Goal: Entertainment & Leisure: Consume media (video, audio)

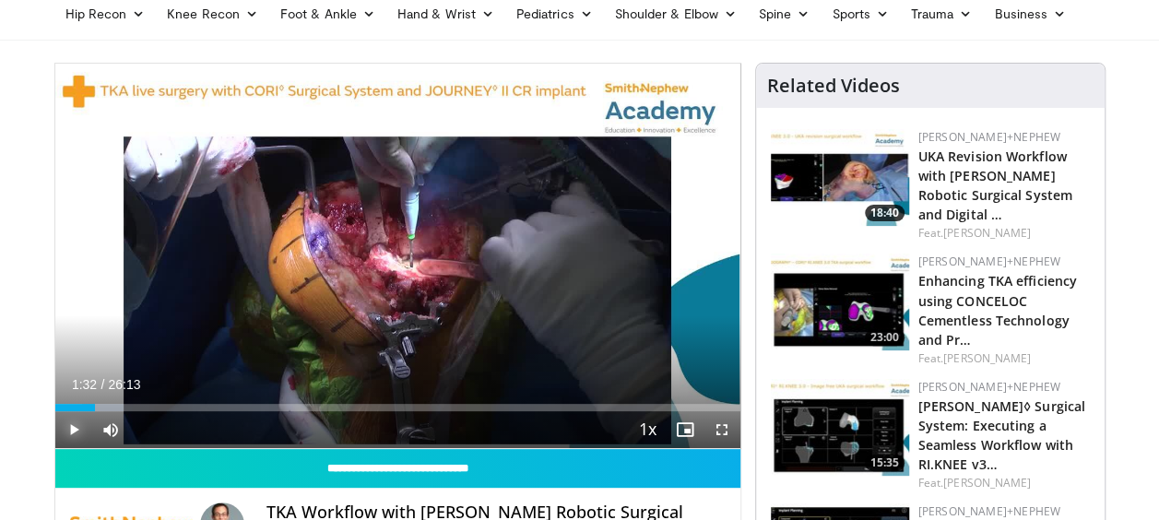
click at [77, 428] on span "Video Player" at bounding box center [73, 429] width 37 height 37
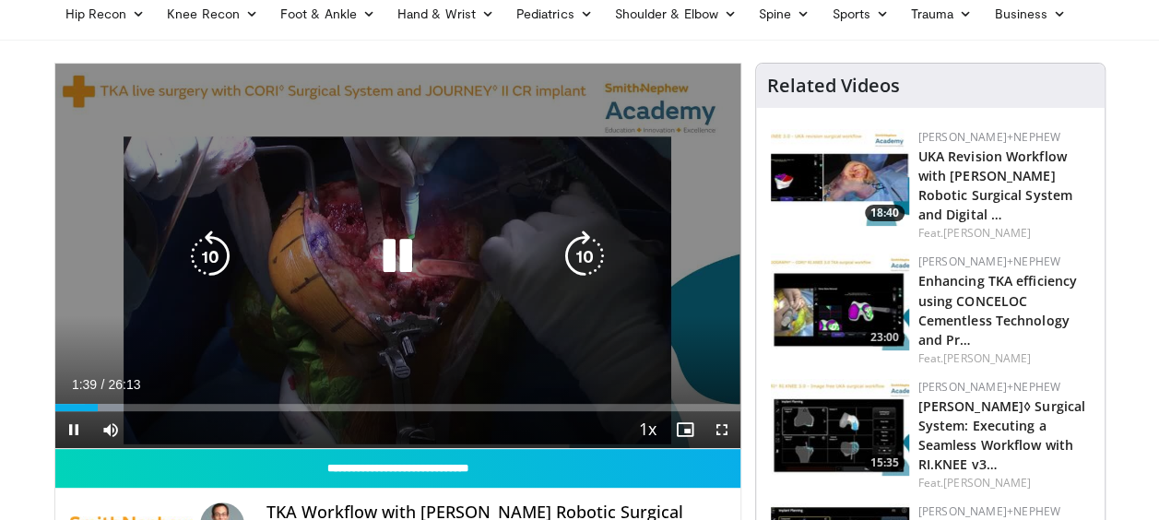
click at [219, 249] on icon "Video Player" at bounding box center [210, 256] width 52 height 52
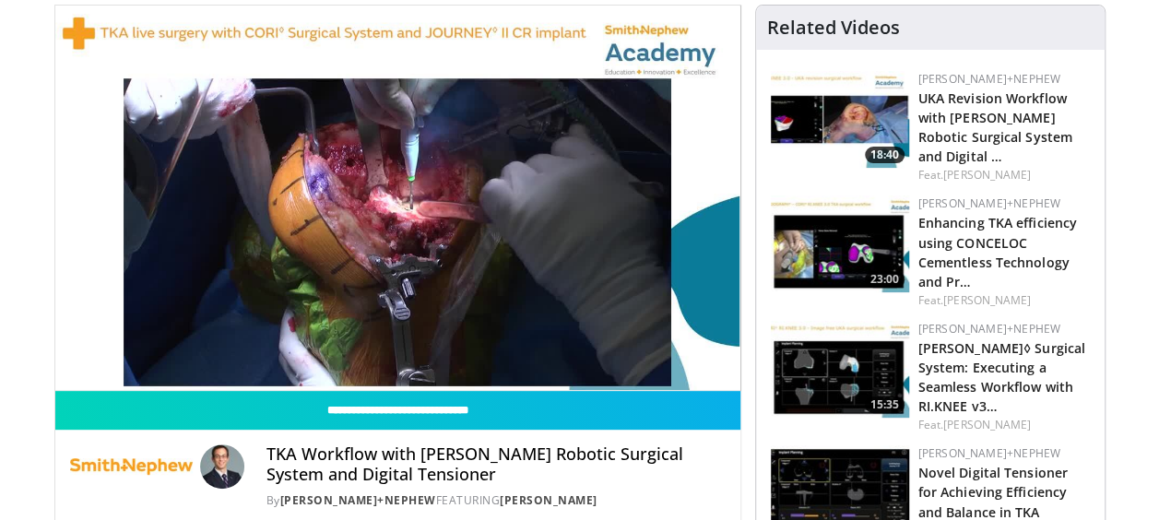
scroll to position [183, 0]
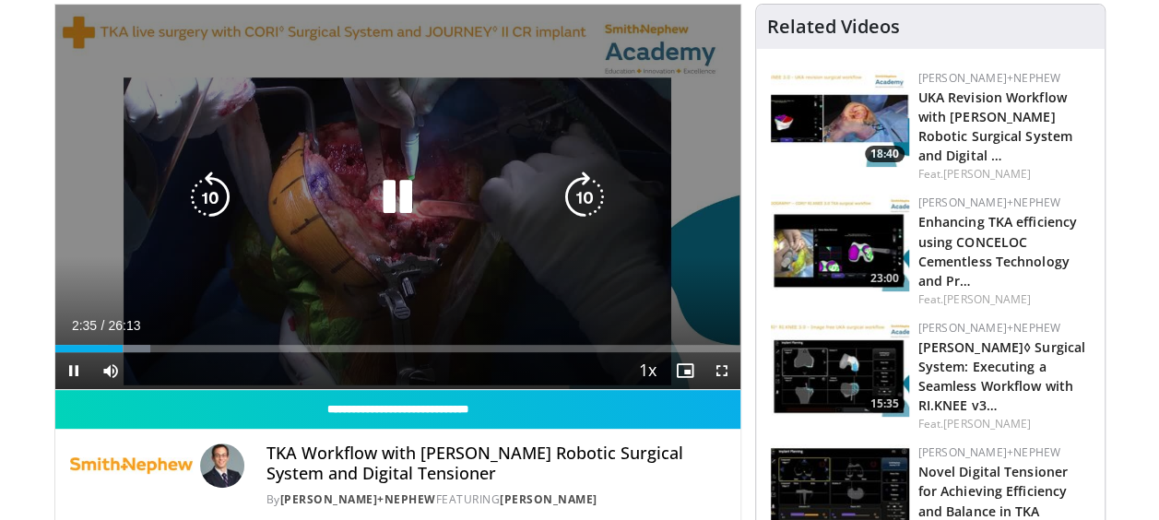
click at [386, 207] on icon "Video Player" at bounding box center [398, 197] width 52 height 52
click at [378, 197] on icon "Video Player" at bounding box center [398, 197] width 52 height 52
click at [395, 195] on icon "Video Player" at bounding box center [398, 197] width 52 height 52
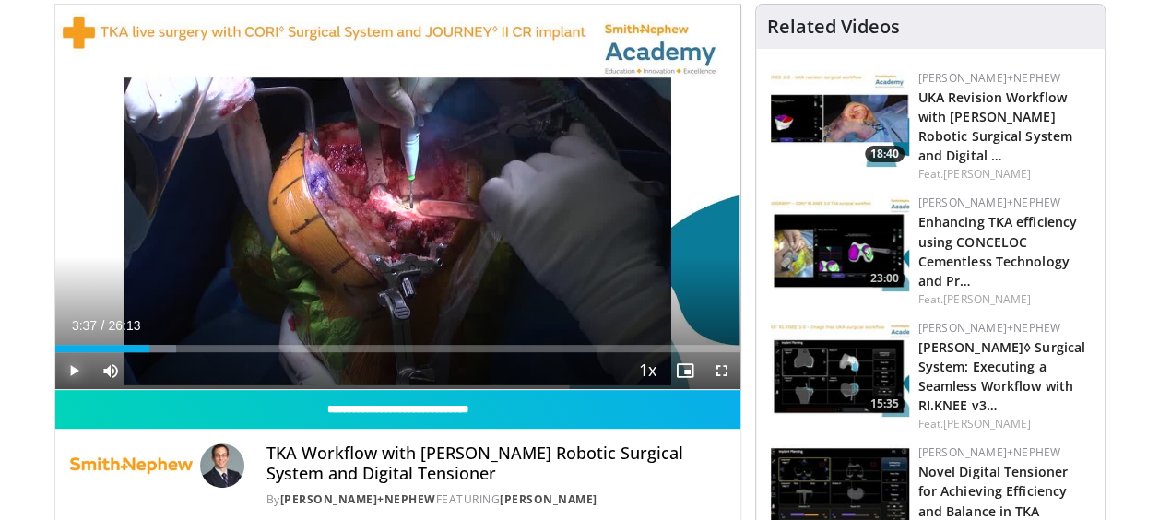
click at [83, 372] on span "Video Player" at bounding box center [73, 370] width 37 height 37
click at [719, 367] on span "Video Player" at bounding box center [721, 370] width 37 height 37
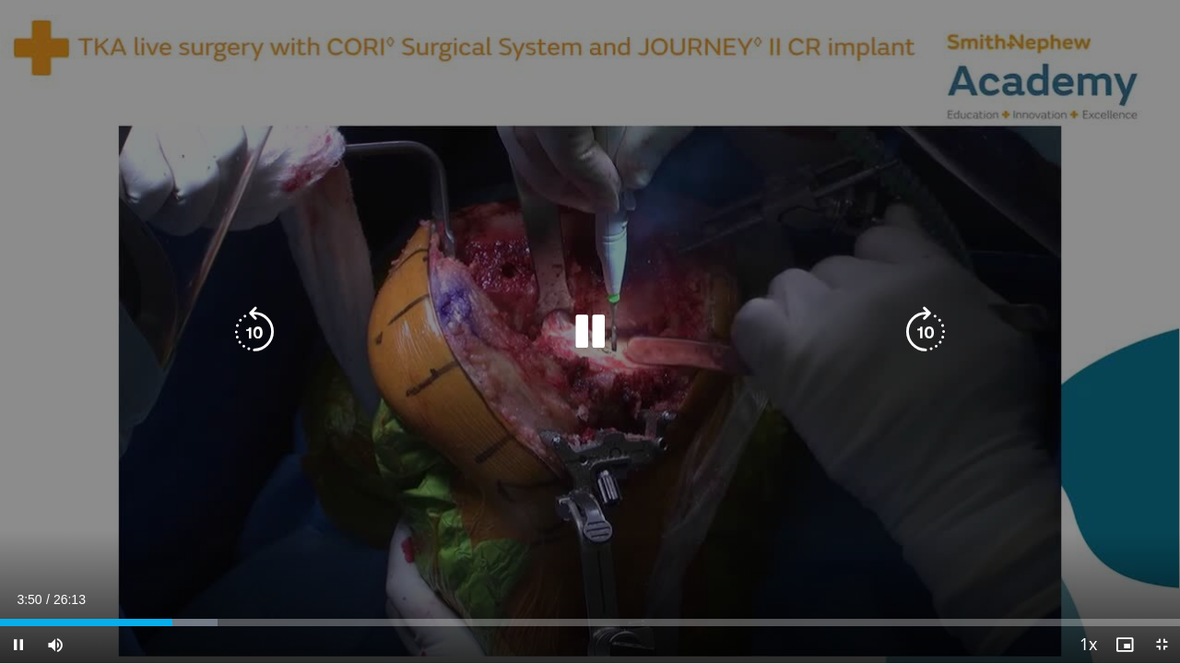
click at [257, 328] on icon "Video Player" at bounding box center [255, 332] width 52 height 52
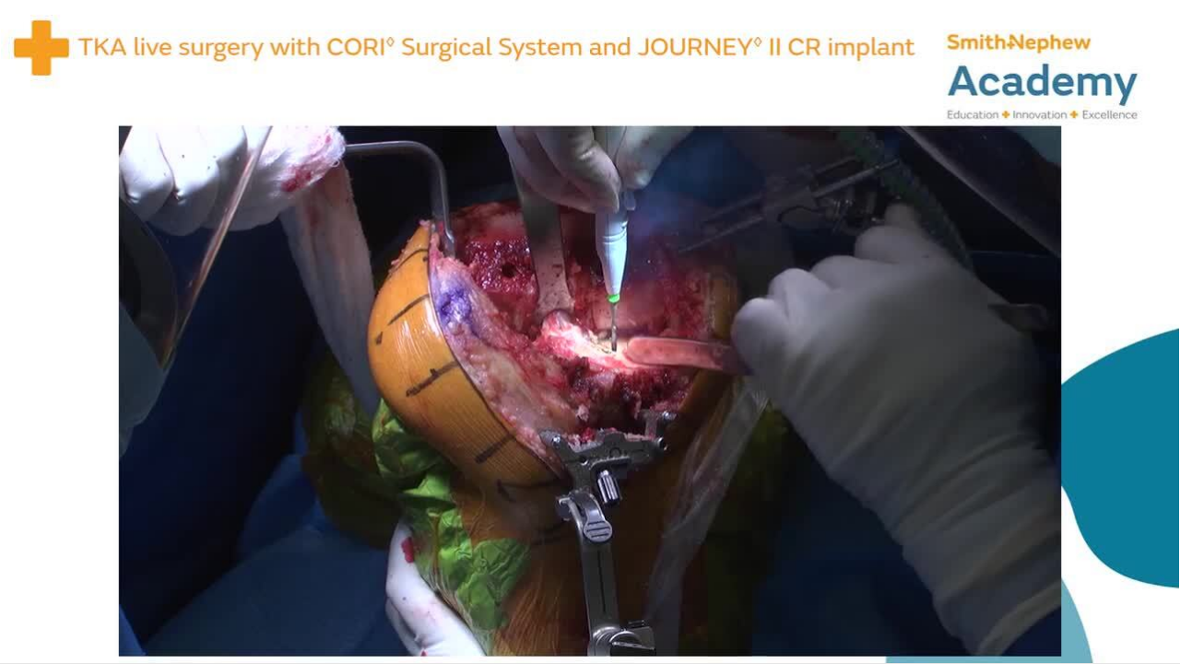
click at [257, 328] on div "10 seconds Tap to unmute" at bounding box center [590, 331] width 1180 height 663
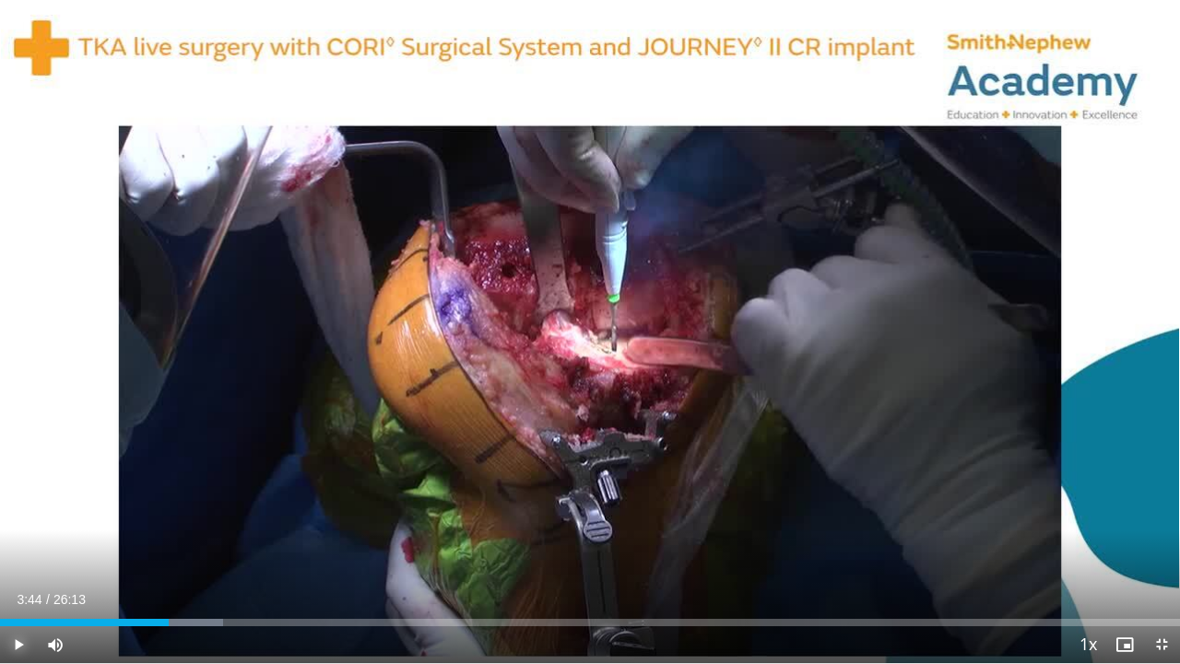
click at [21, 519] on span "Video Player" at bounding box center [18, 644] width 37 height 37
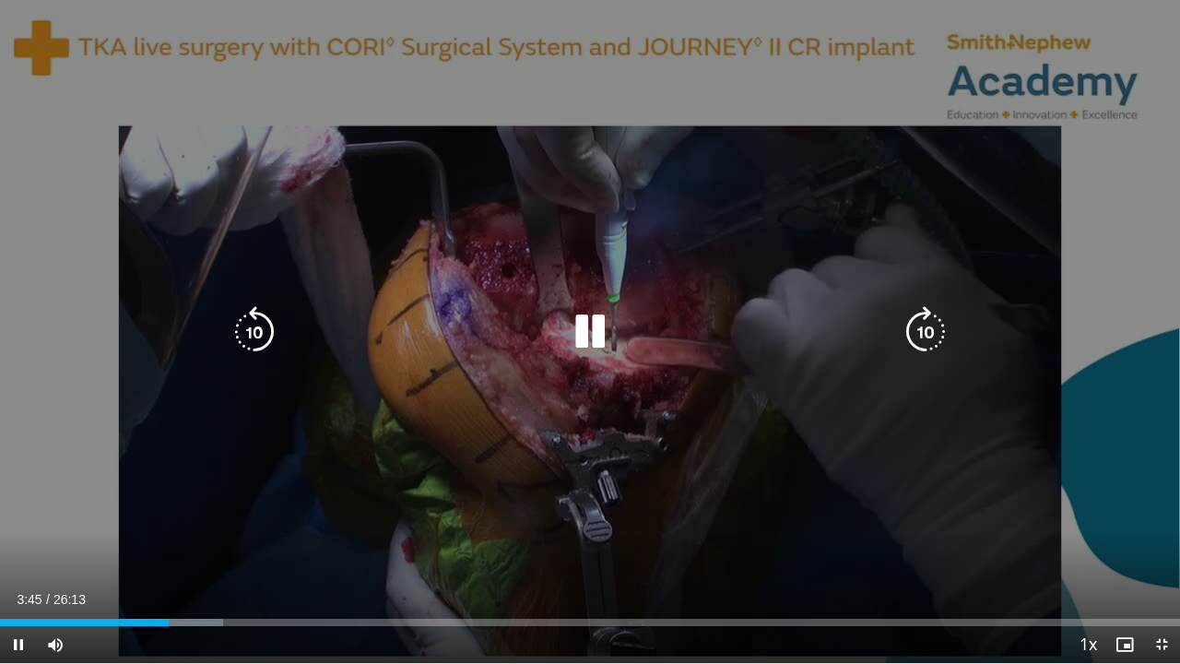
click at [239, 339] on icon "Video Player" at bounding box center [255, 332] width 52 height 52
click at [575, 331] on icon "Video Player" at bounding box center [590, 332] width 52 height 52
click at [598, 331] on icon "Video Player" at bounding box center [590, 332] width 52 height 52
click at [596, 335] on icon "Video Player" at bounding box center [590, 332] width 52 height 52
click at [580, 335] on icon "Video Player" at bounding box center [590, 332] width 52 height 52
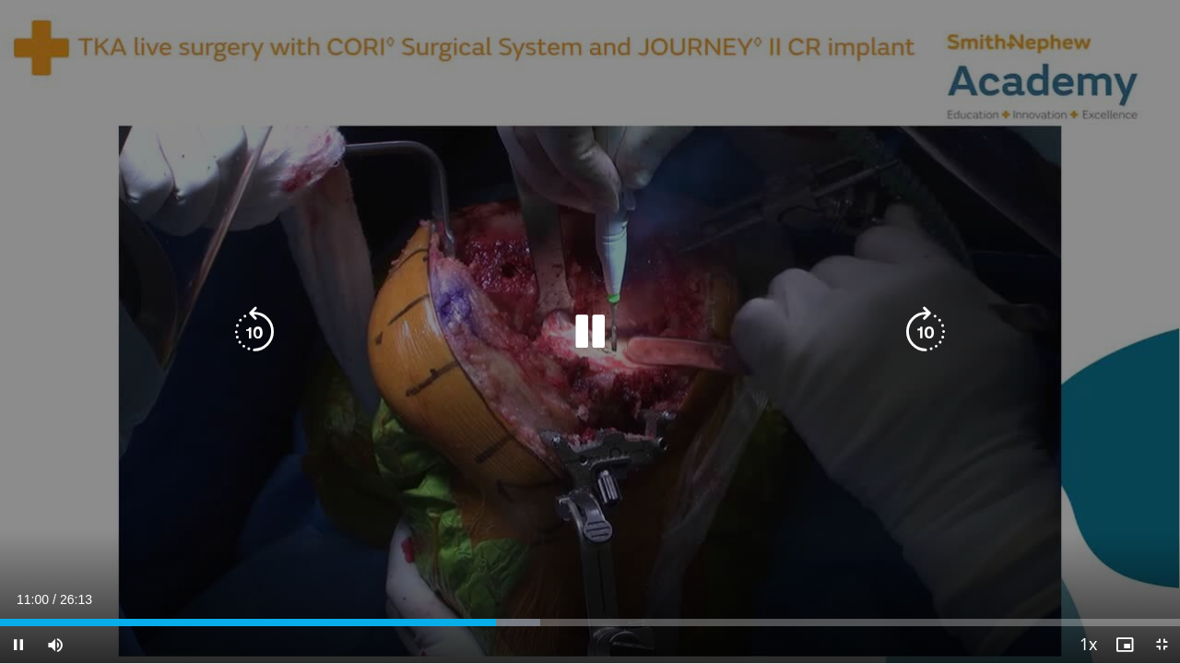
click at [587, 325] on icon "Video Player" at bounding box center [590, 332] width 52 height 52
click at [586, 331] on icon "Video Player" at bounding box center [590, 332] width 52 height 52
click at [586, 336] on icon "Video Player" at bounding box center [590, 332] width 52 height 52
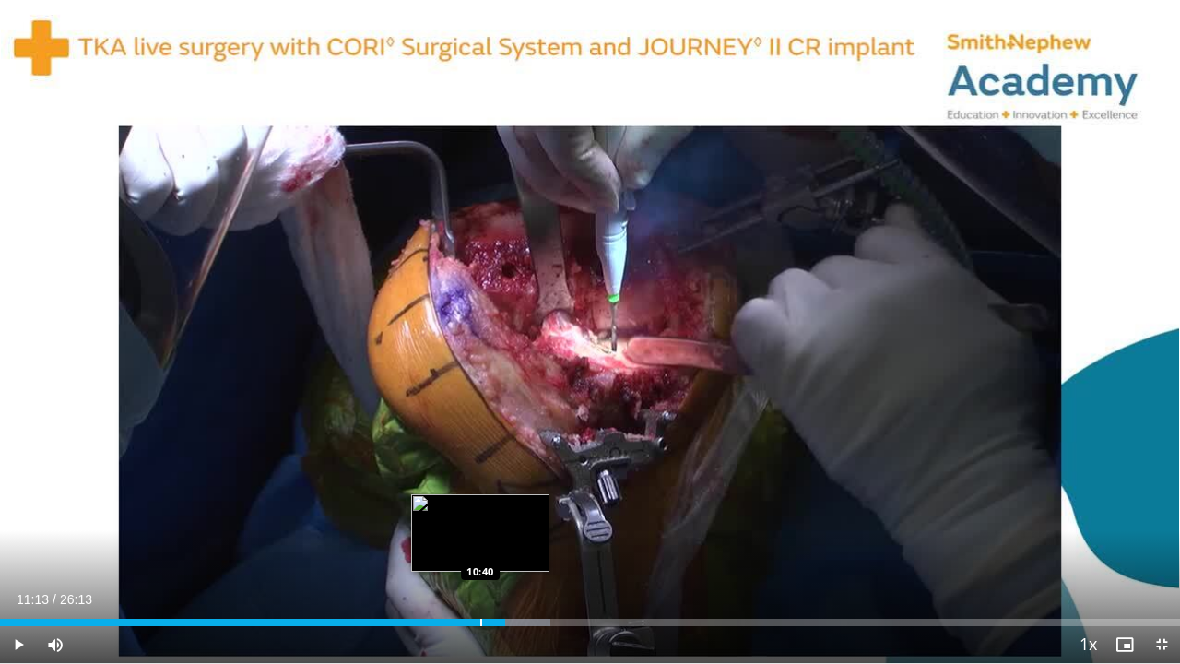
click at [481, 519] on div "Progress Bar" at bounding box center [481, 622] width 2 height 7
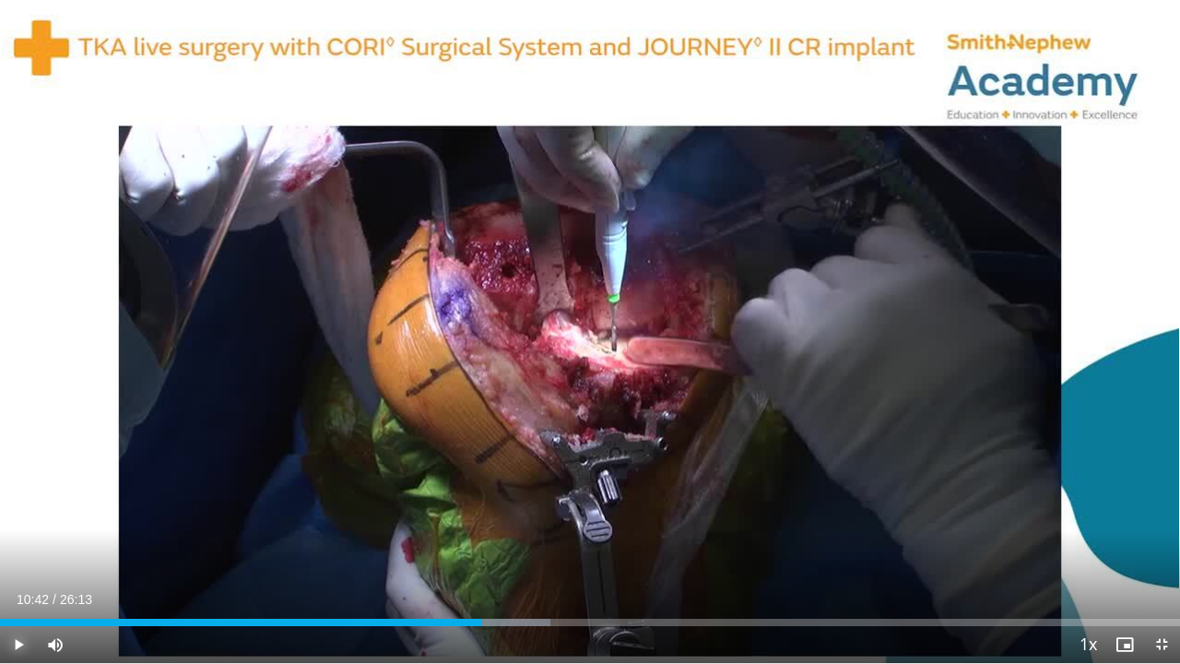
click at [17, 519] on span "Video Player" at bounding box center [18, 644] width 37 height 37
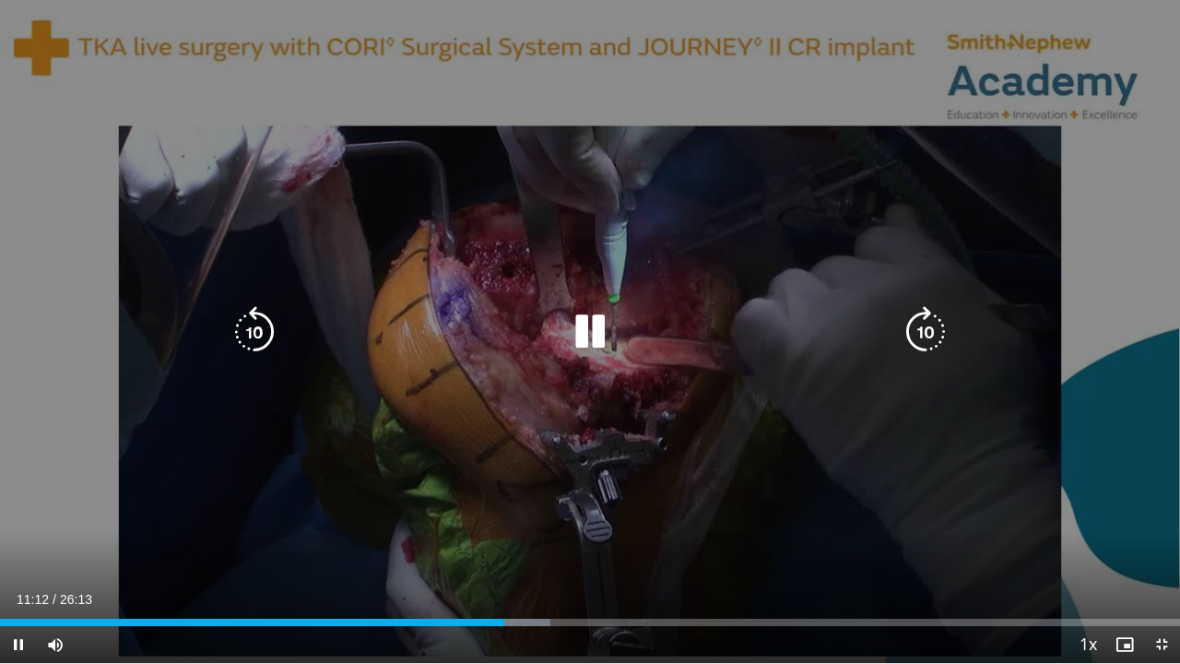
click at [594, 338] on icon "Video Player" at bounding box center [590, 332] width 52 height 52
click at [593, 345] on icon "Video Player" at bounding box center [590, 332] width 52 height 52
click at [603, 336] on icon "Video Player" at bounding box center [590, 332] width 52 height 52
click at [594, 334] on icon "Video Player" at bounding box center [590, 332] width 52 height 52
click at [583, 328] on icon "Video Player" at bounding box center [590, 332] width 52 height 52
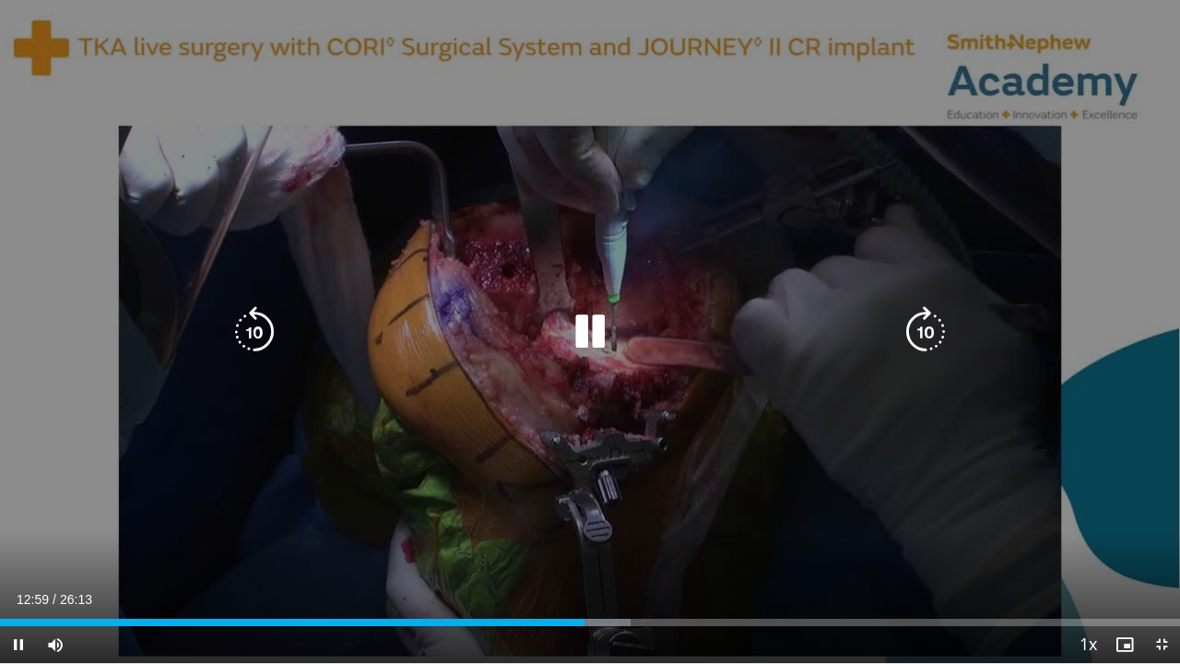
click at [260, 336] on icon "Video Player" at bounding box center [255, 332] width 52 height 52
click at [595, 331] on icon "Video Player" at bounding box center [590, 332] width 52 height 52
click at [561, 332] on div "Video Player" at bounding box center [590, 331] width 708 height 37
click at [577, 335] on icon "Video Player" at bounding box center [590, 332] width 52 height 52
click at [584, 345] on icon "Video Player" at bounding box center [590, 332] width 52 height 52
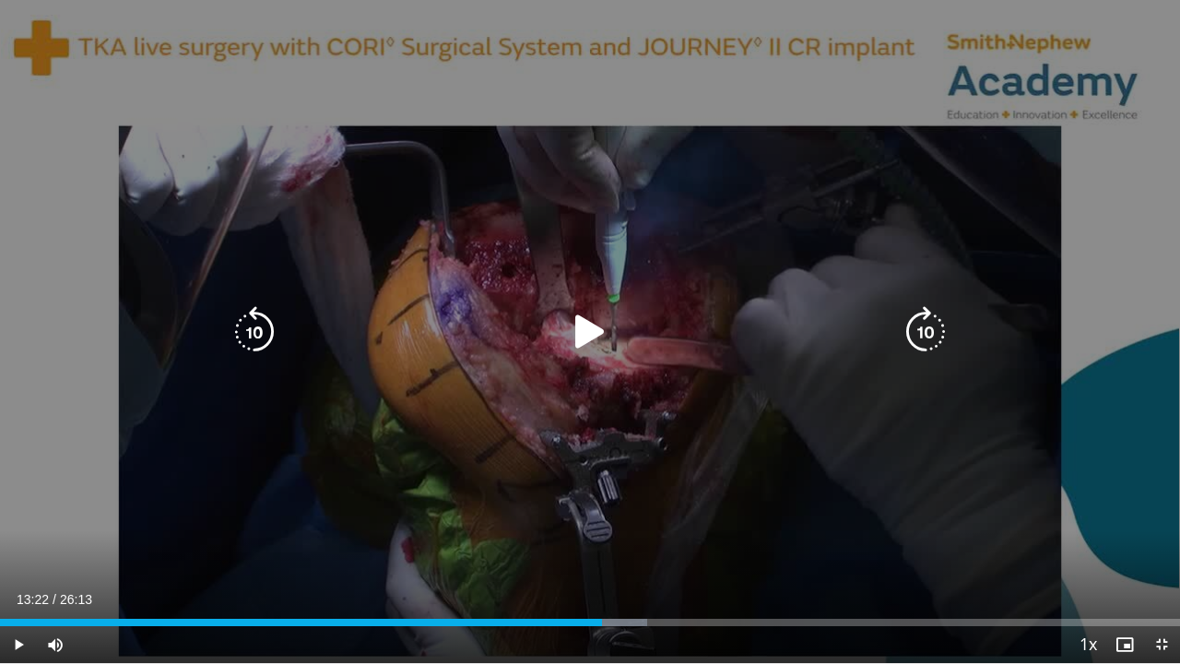
click at [592, 330] on icon "Video Player" at bounding box center [590, 332] width 52 height 52
click at [599, 334] on icon "Video Player" at bounding box center [590, 332] width 52 height 52
click at [582, 325] on icon "Video Player" at bounding box center [590, 332] width 52 height 52
click at [918, 327] on icon "Video Player" at bounding box center [926, 332] width 52 height 52
click at [252, 333] on icon "Video Player" at bounding box center [255, 332] width 52 height 52
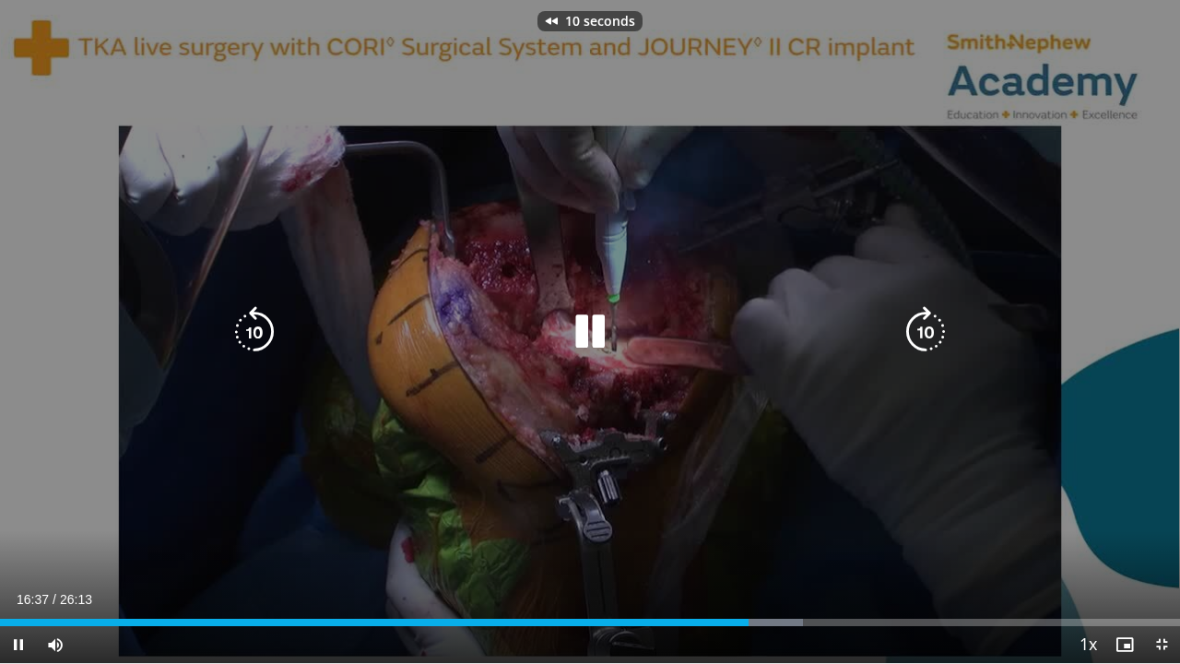
click at [580, 325] on icon "Video Player" at bounding box center [590, 332] width 52 height 52
click at [584, 332] on icon "Video Player" at bounding box center [590, 332] width 52 height 52
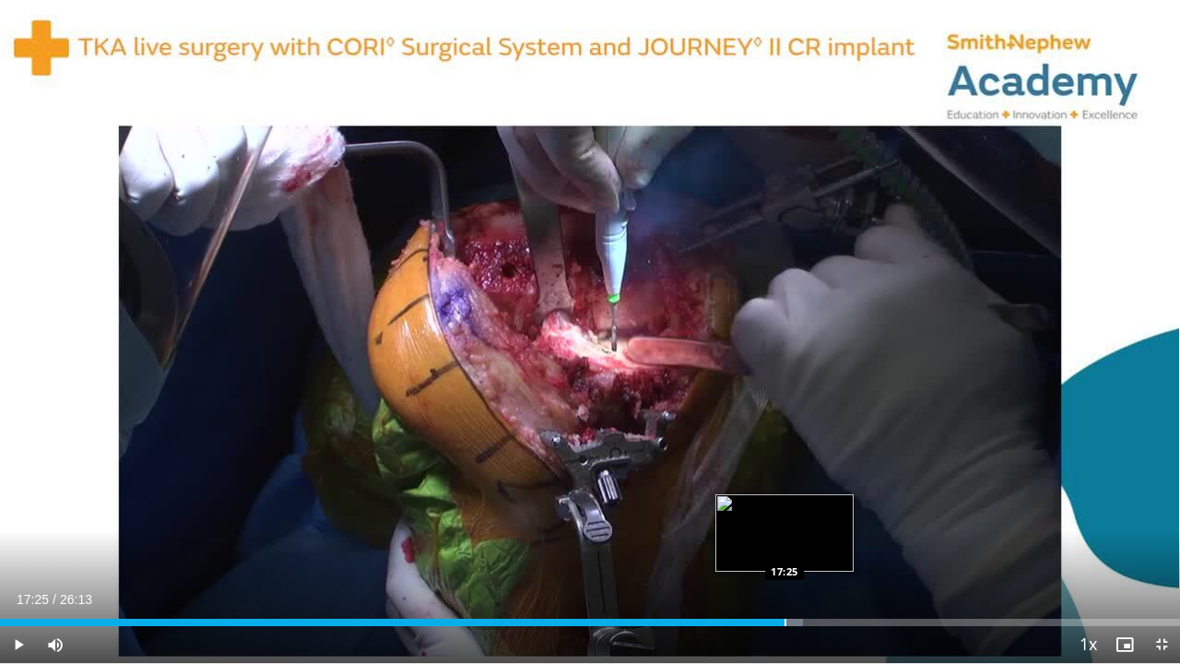
click at [785, 519] on div "Loaded : 68.08% 16:38 17:25" at bounding box center [590, 617] width 1180 height 18
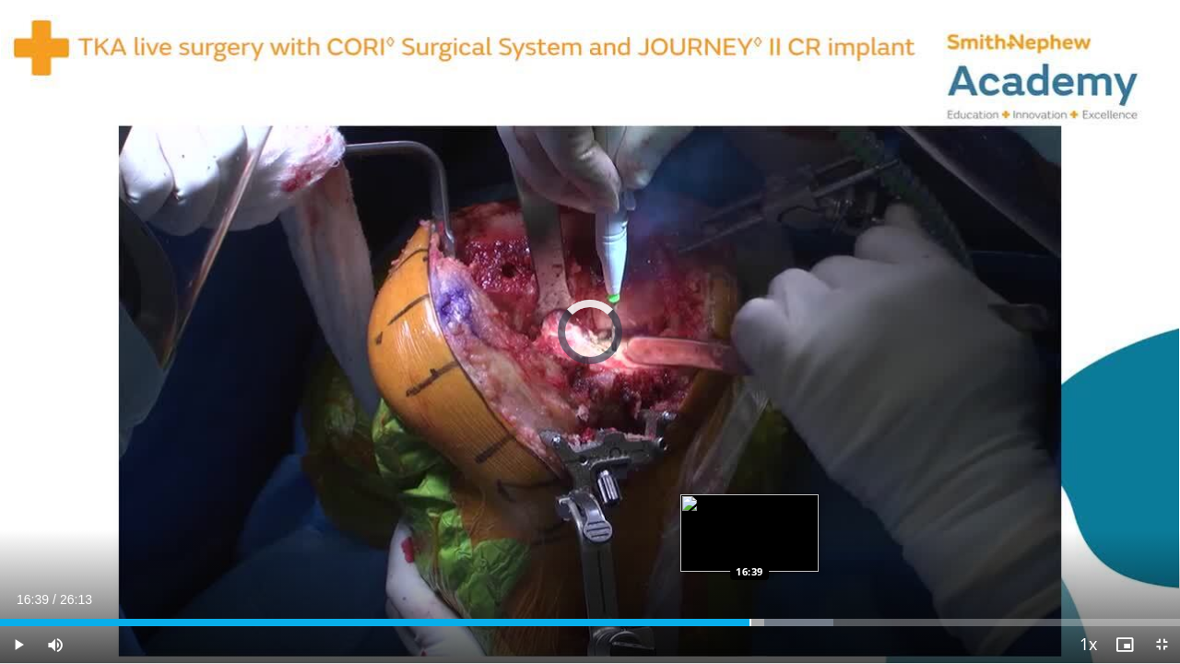
click at [750, 519] on div "Progress Bar" at bounding box center [751, 622] width 2 height 7
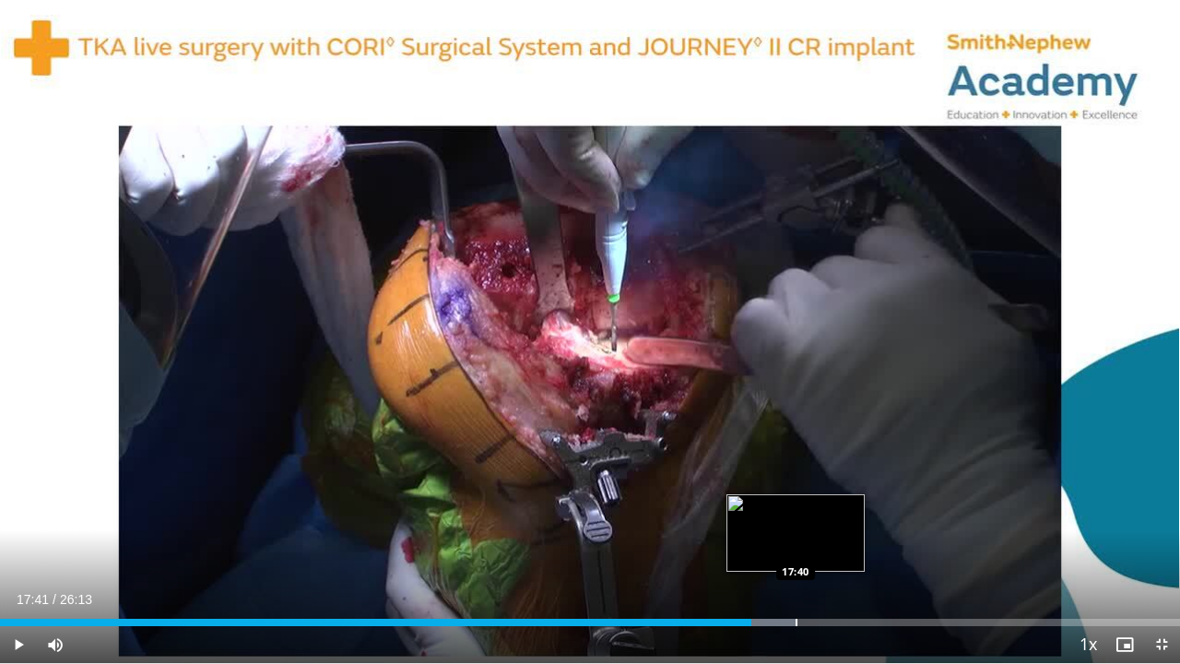
click at [797, 519] on div "Loaded : 67.47% 17:41 17:40" at bounding box center [590, 617] width 1180 height 18
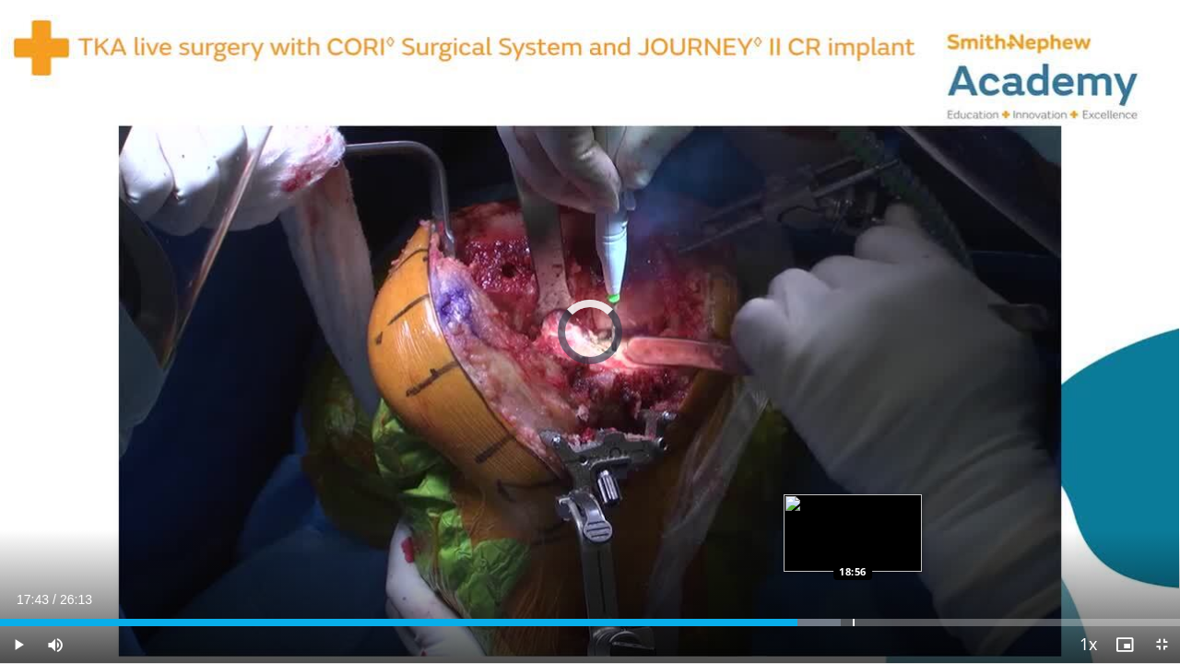
click at [852, 519] on div "Loaded : 71.25% 17:43 18:56" at bounding box center [590, 622] width 1180 height 7
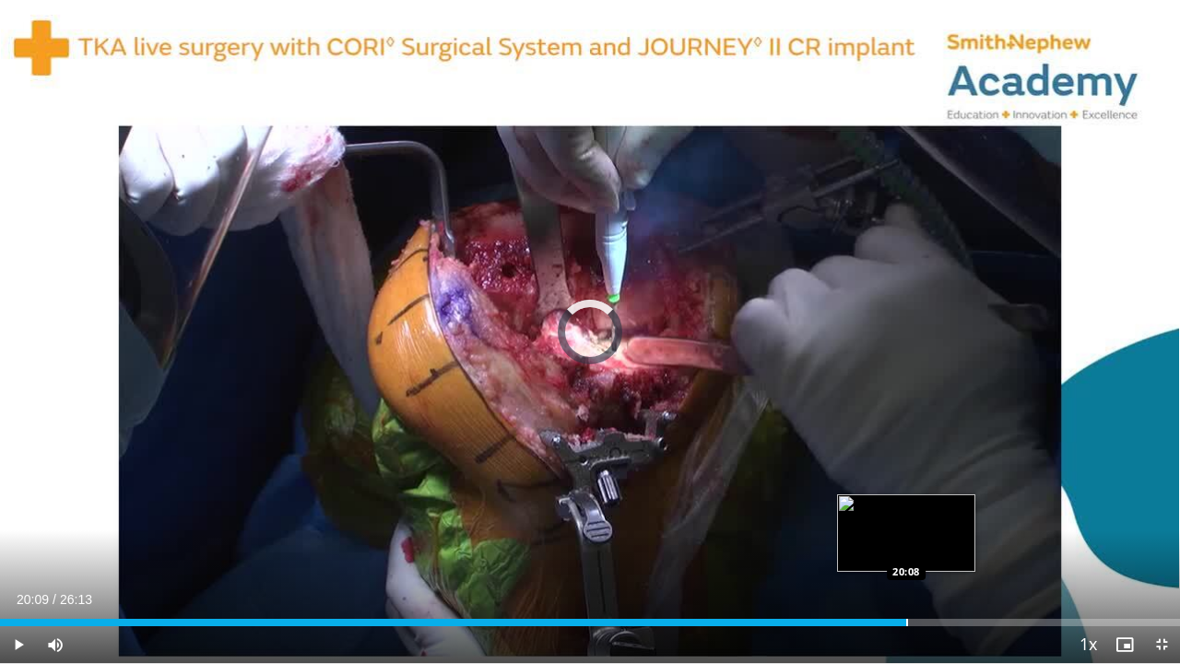
click at [907, 519] on div "Loaded : 73.81% 18:59 20:08" at bounding box center [590, 617] width 1180 height 18
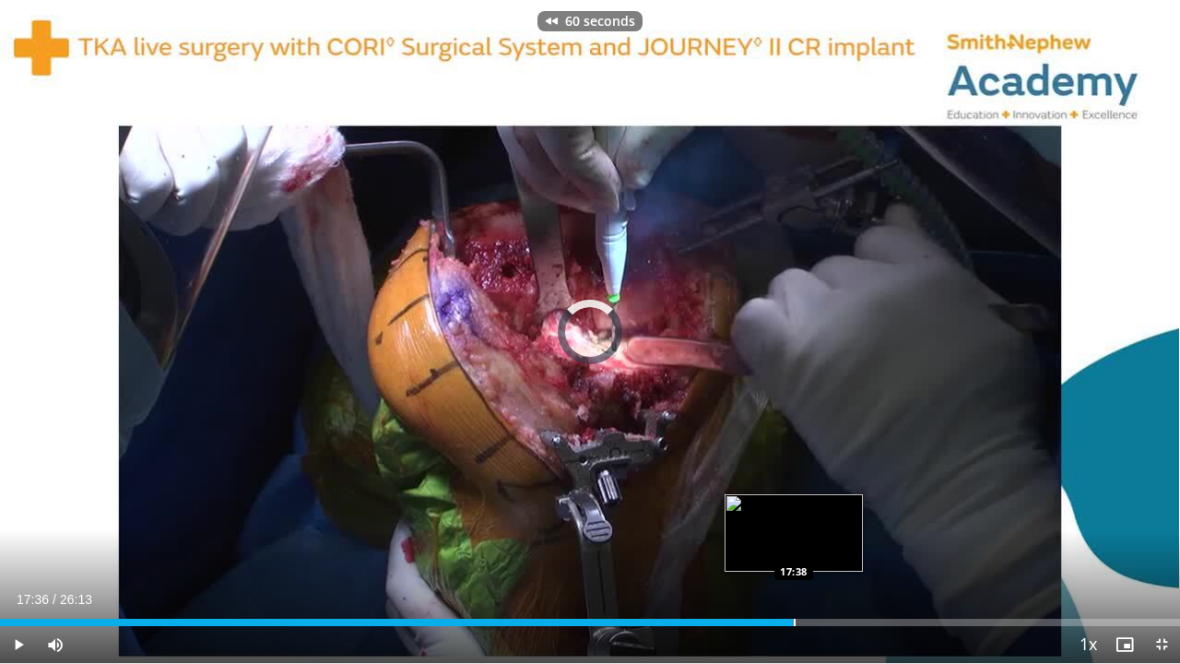
click at [793, 519] on div "17:36" at bounding box center [396, 622] width 793 height 7
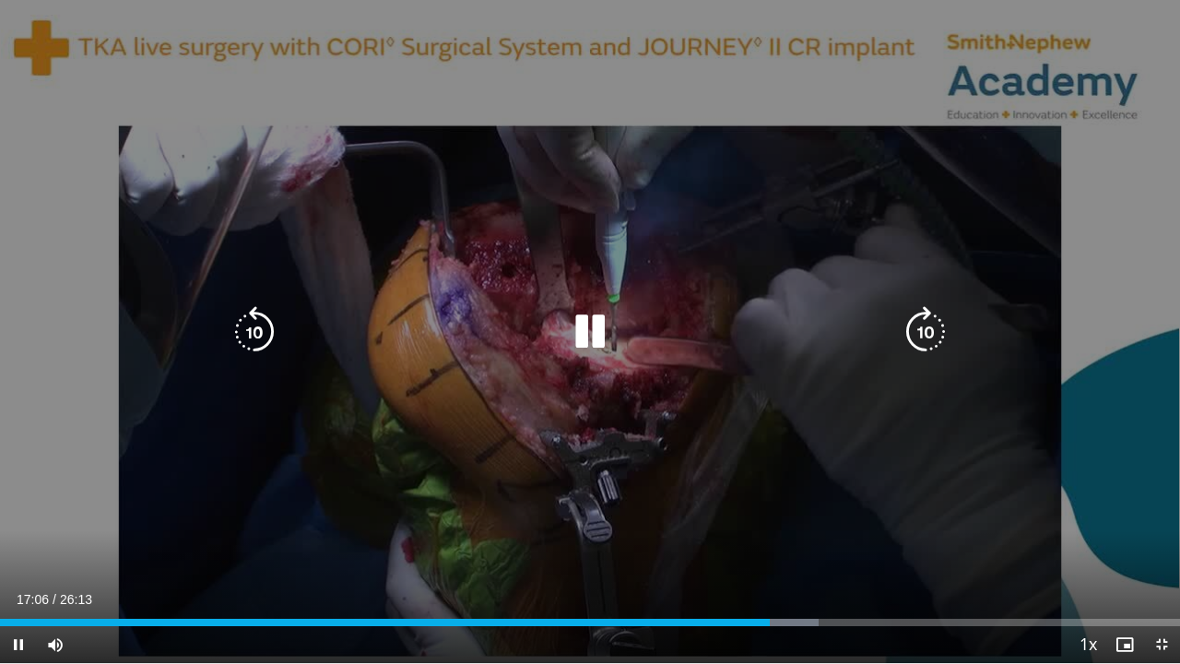
click at [596, 339] on icon "Video Player" at bounding box center [590, 332] width 52 height 52
click at [588, 336] on icon "Video Player" at bounding box center [590, 332] width 52 height 52
click at [251, 339] on icon "Video Player" at bounding box center [255, 332] width 52 height 52
click at [581, 327] on icon "Video Player" at bounding box center [590, 332] width 52 height 52
click at [566, 338] on icon "Video Player" at bounding box center [590, 332] width 52 height 52
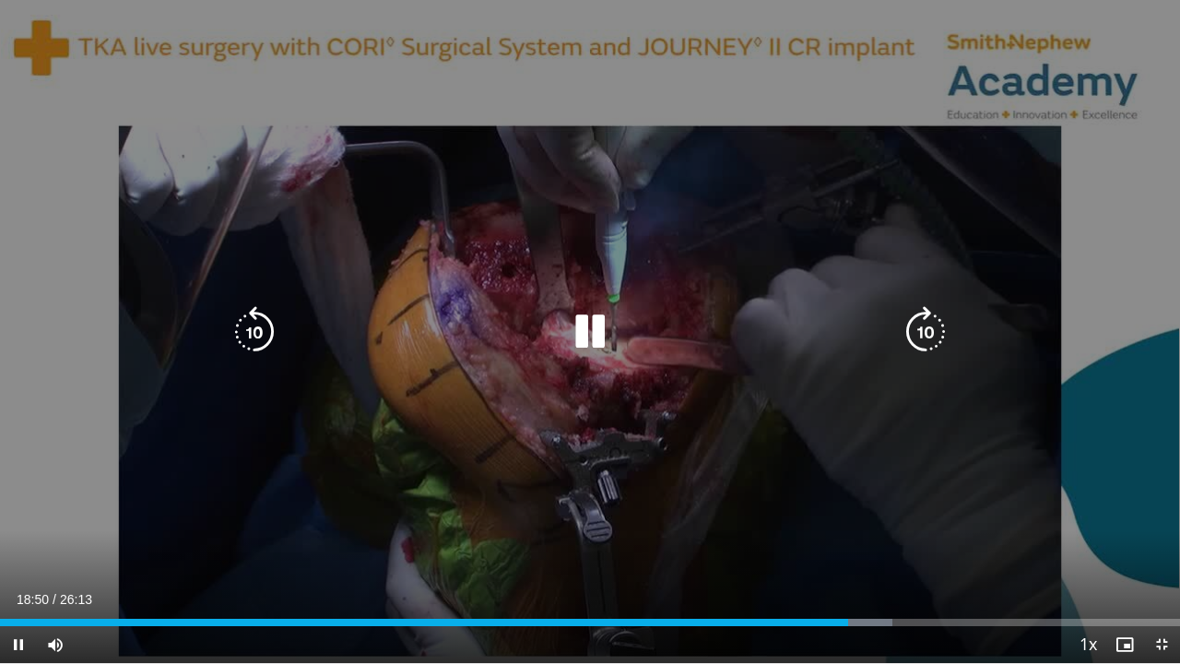
click at [599, 325] on icon "Video Player" at bounding box center [590, 332] width 52 height 52
click at [582, 330] on icon "Video Player" at bounding box center [590, 332] width 52 height 52
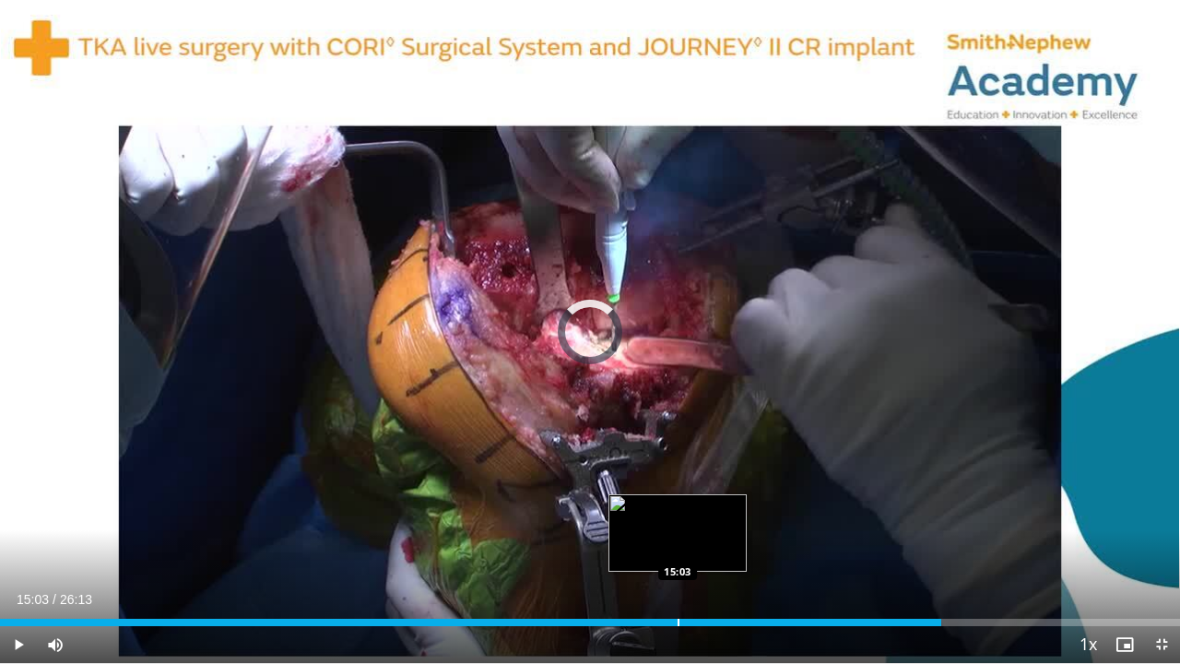
click at [678, 519] on div "Progress Bar" at bounding box center [679, 622] width 2 height 7
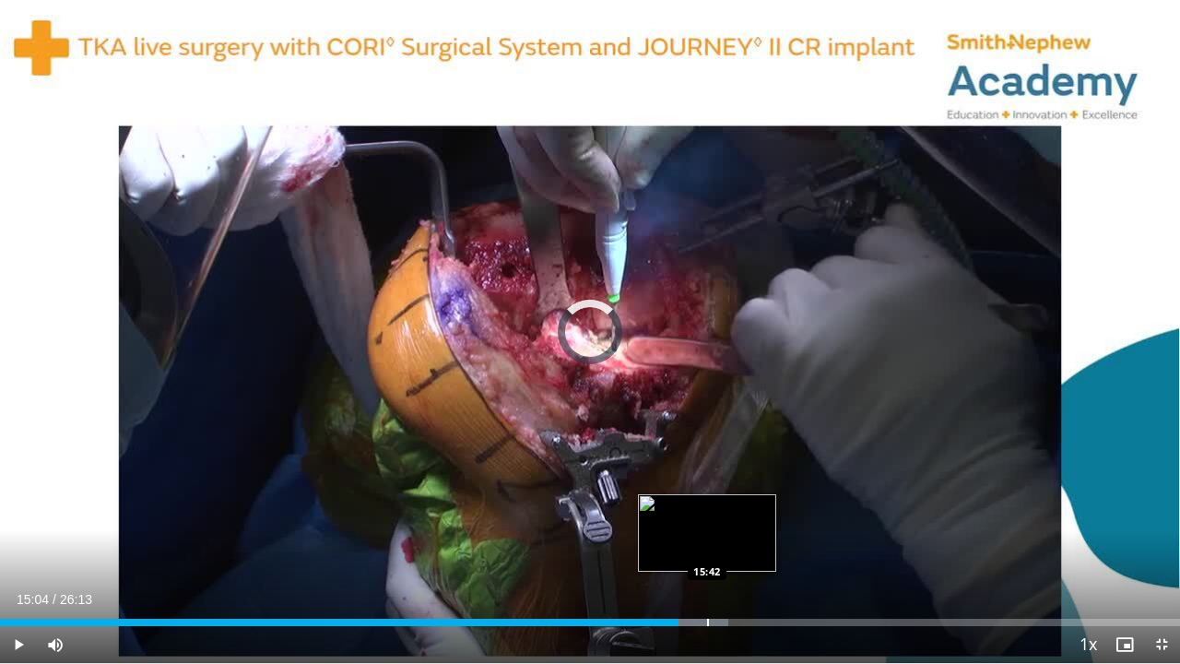
click at [707, 519] on div "Progress Bar" at bounding box center [708, 622] width 2 height 7
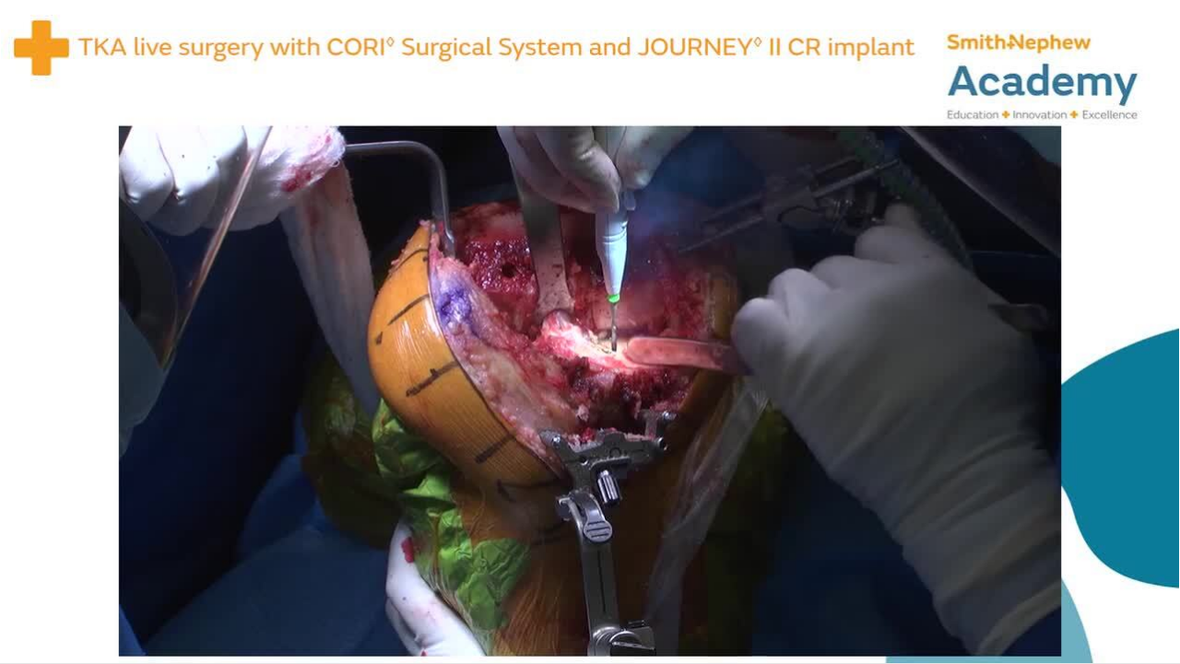
click at [854, 519] on div "200 seconds Tap to unmute" at bounding box center [590, 331] width 1180 height 663
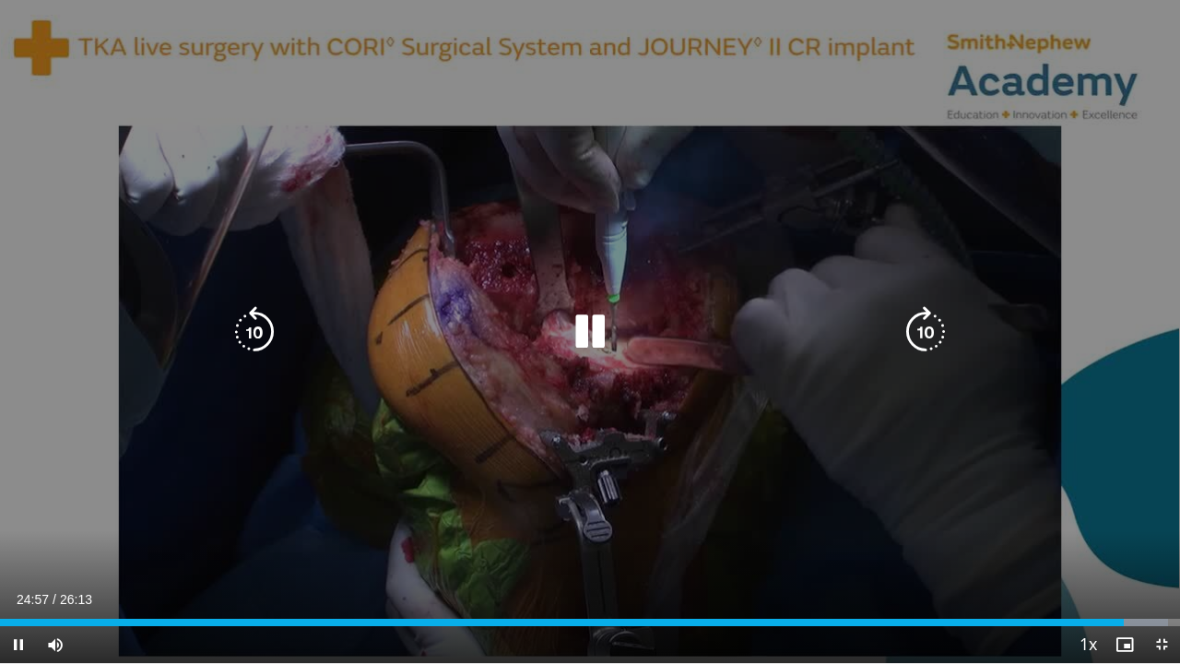
click at [584, 332] on icon "Video Player" at bounding box center [590, 332] width 52 height 52
click at [589, 328] on icon "Video Player" at bounding box center [590, 332] width 52 height 52
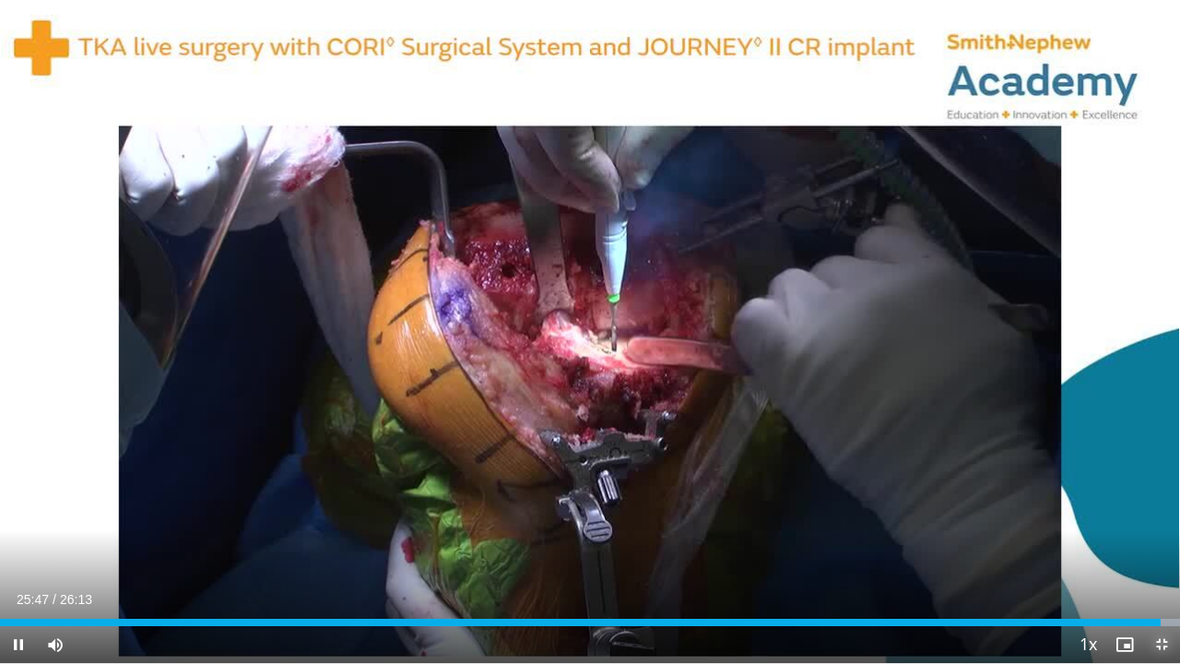
click at [1158, 519] on span "Video Player" at bounding box center [1161, 644] width 37 height 37
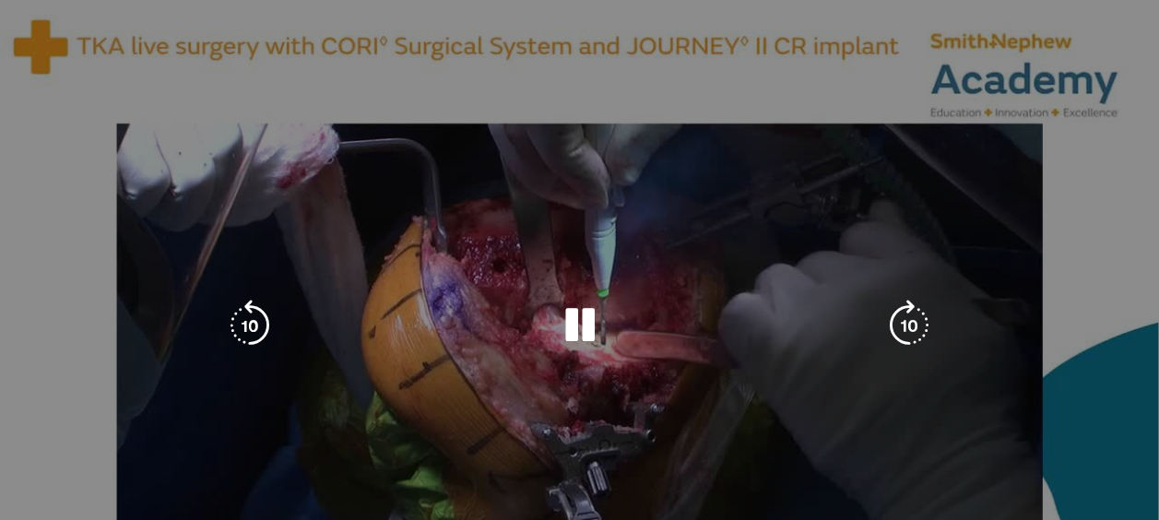
scroll to position [0, 0]
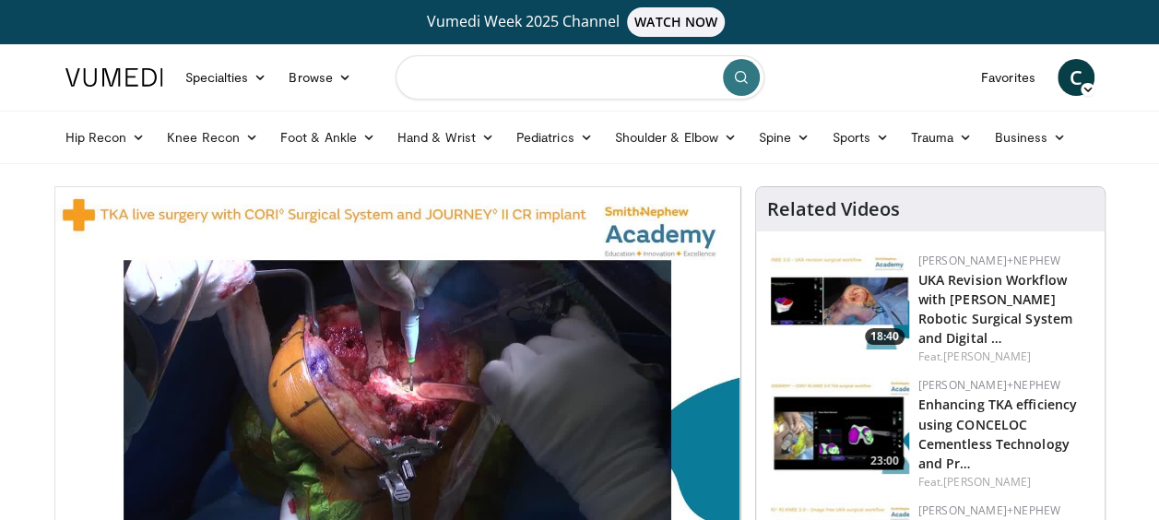
click at [455, 79] on input "Search topics, interventions" at bounding box center [580, 77] width 369 height 44
type input "**********"
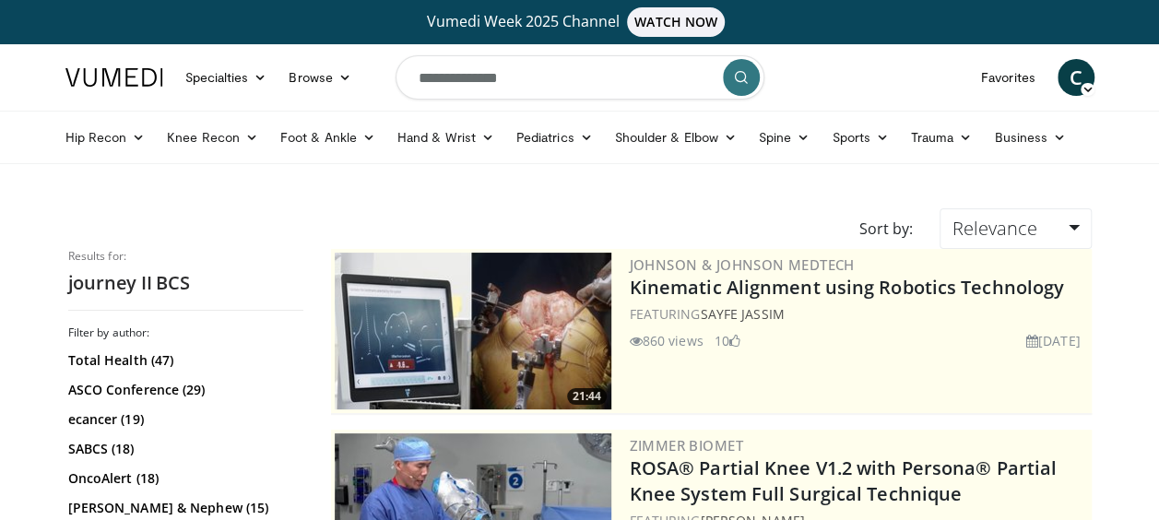
click at [546, 85] on input "**********" at bounding box center [580, 77] width 369 height 44
type input "**********"
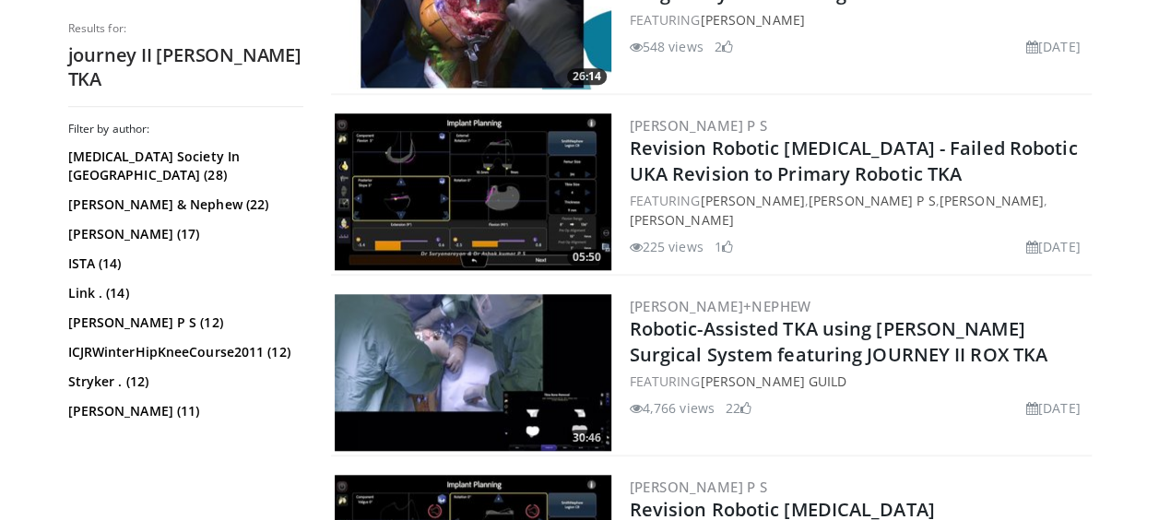
scroll to position [682, 0]
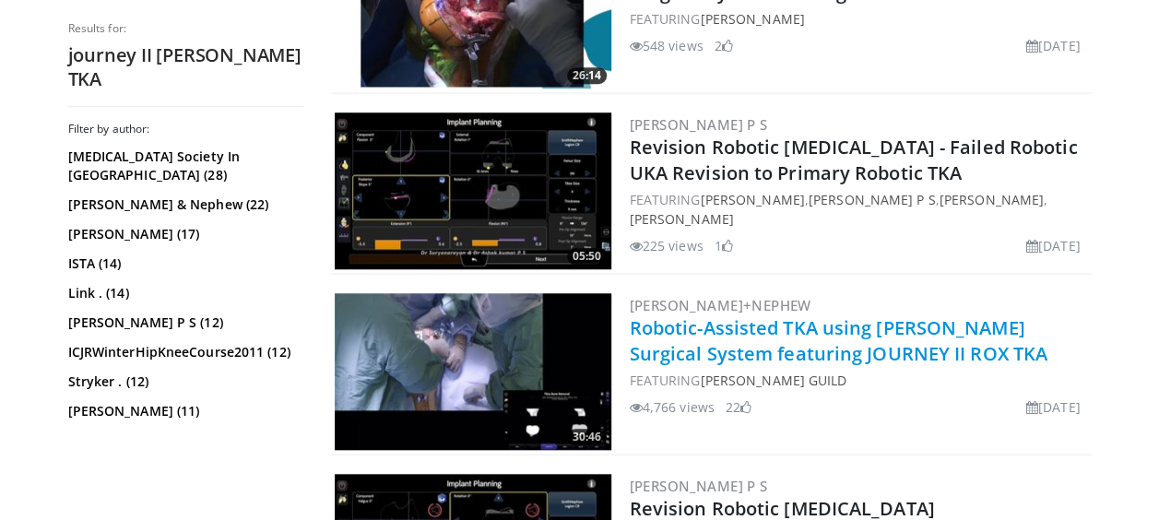
click at [795, 350] on link "Robotic-Assisted TKA using CORI Surgical System featuring JOURNEY II ROX TKA" at bounding box center [839, 340] width 418 height 51
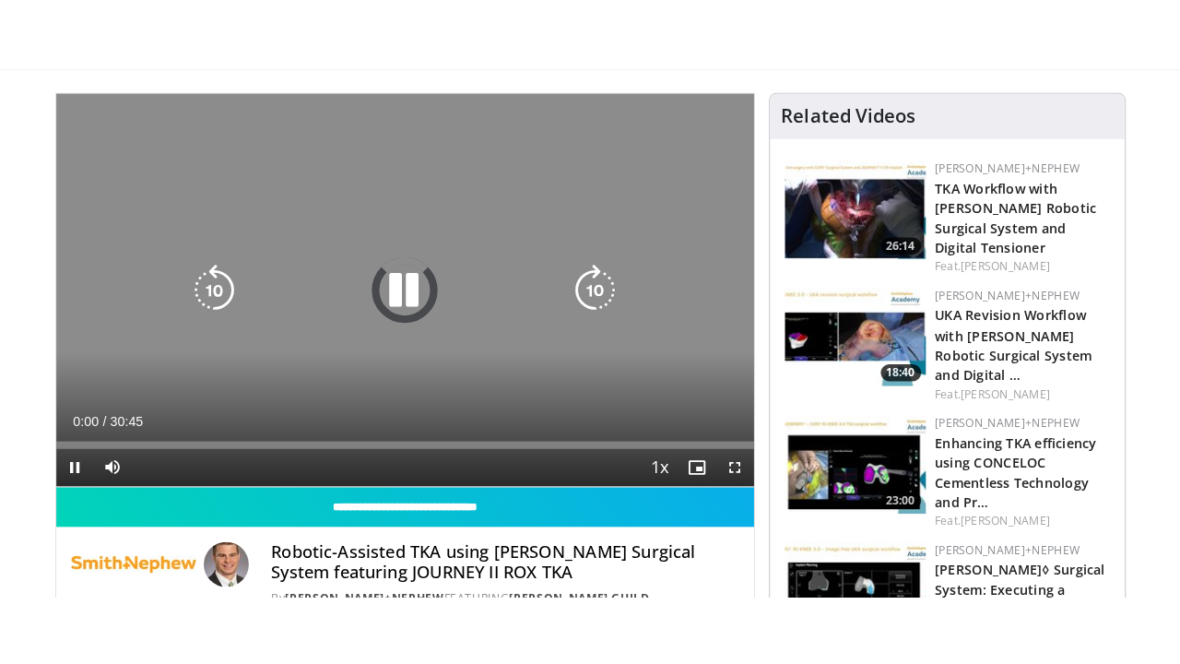
scroll to position [201, 0]
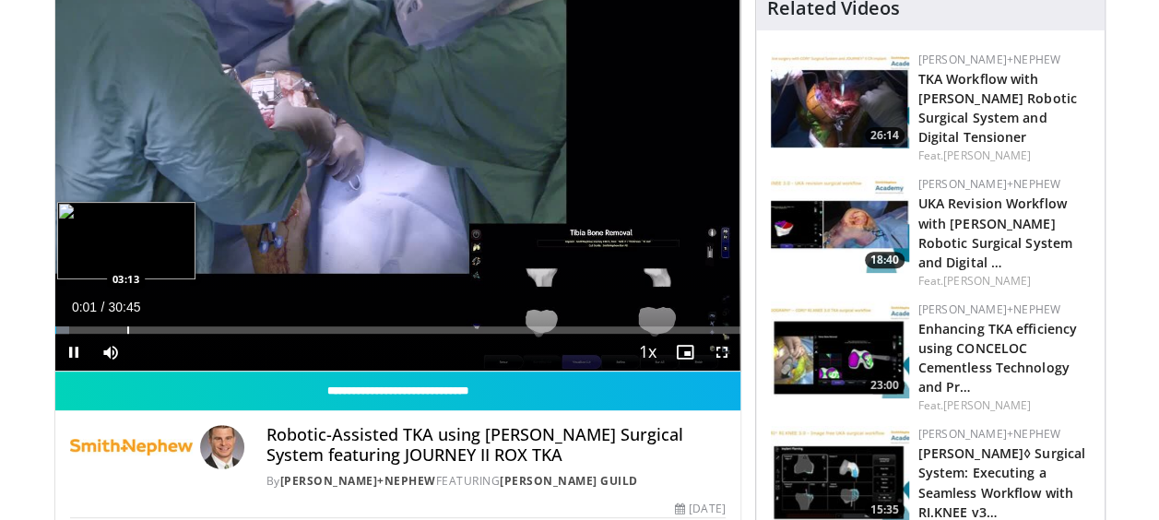
click at [127, 326] on div "Progress Bar" at bounding box center [128, 329] width 2 height 7
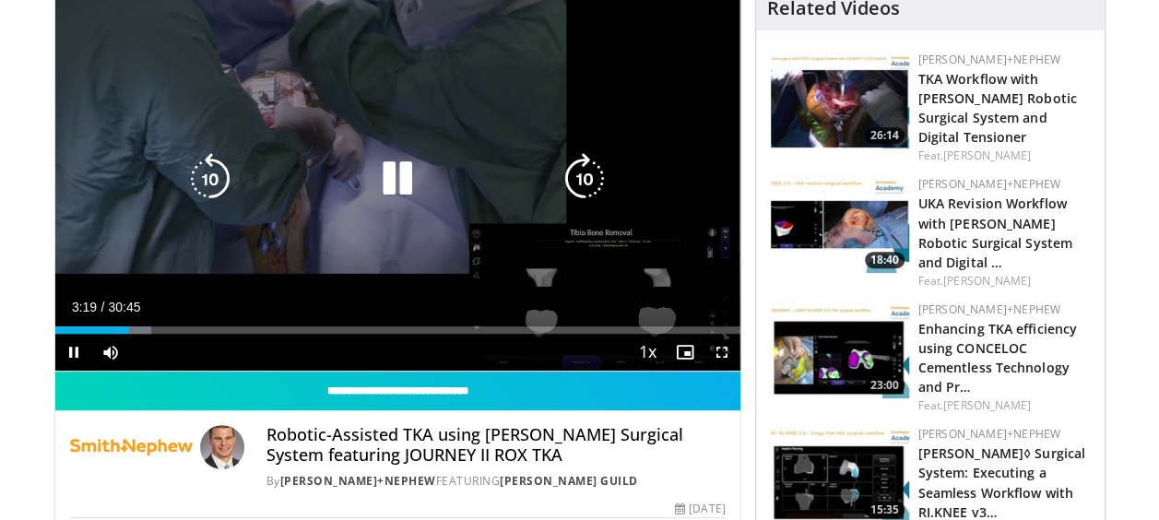
click at [197, 243] on div "10 seconds Tap to unmute" at bounding box center [397, 178] width 685 height 384
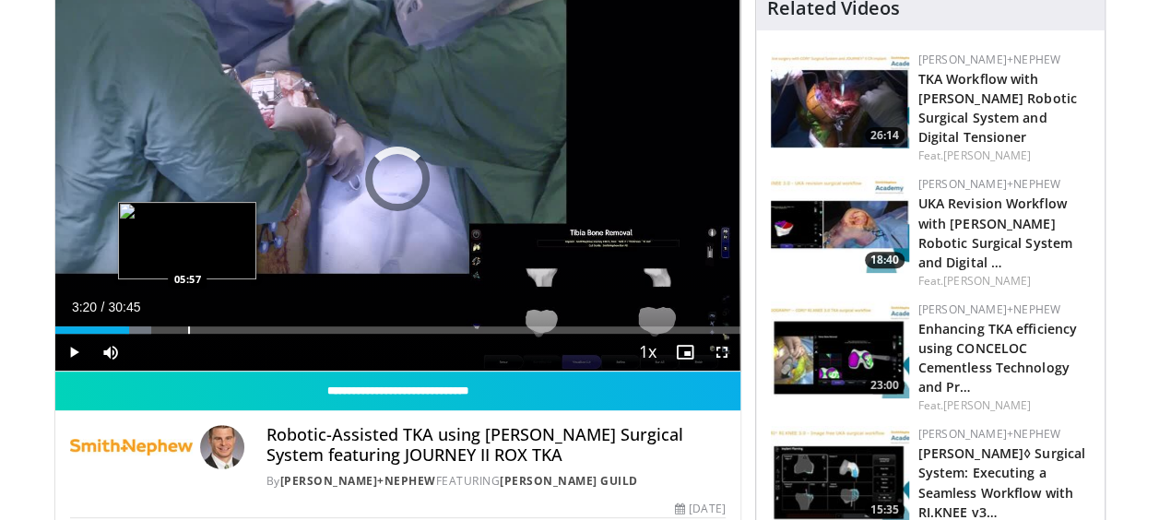
click at [188, 330] on div "Progress Bar" at bounding box center [189, 329] width 2 height 7
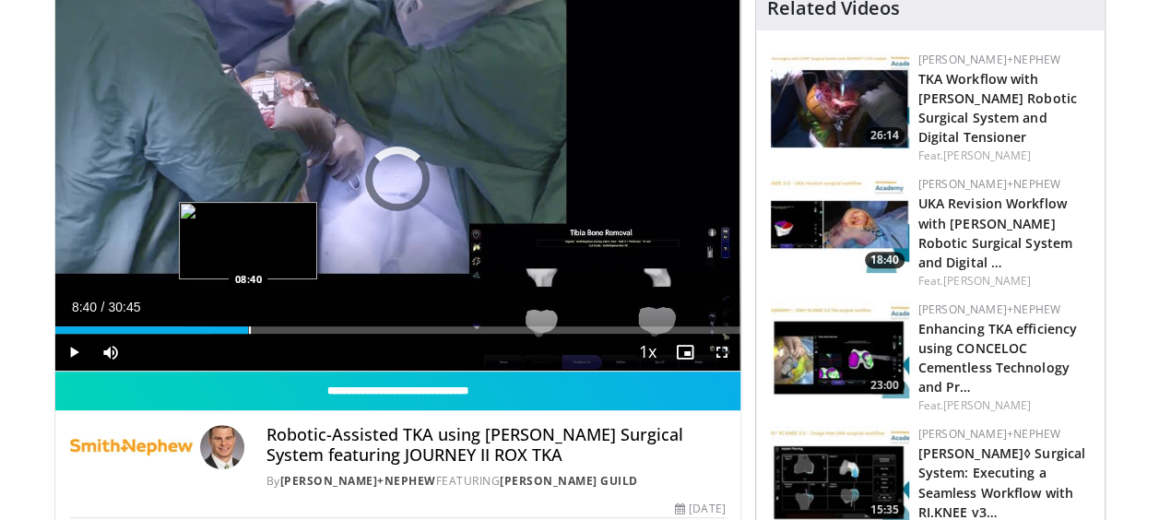
click at [249, 332] on div "Progress Bar" at bounding box center [250, 329] width 2 height 7
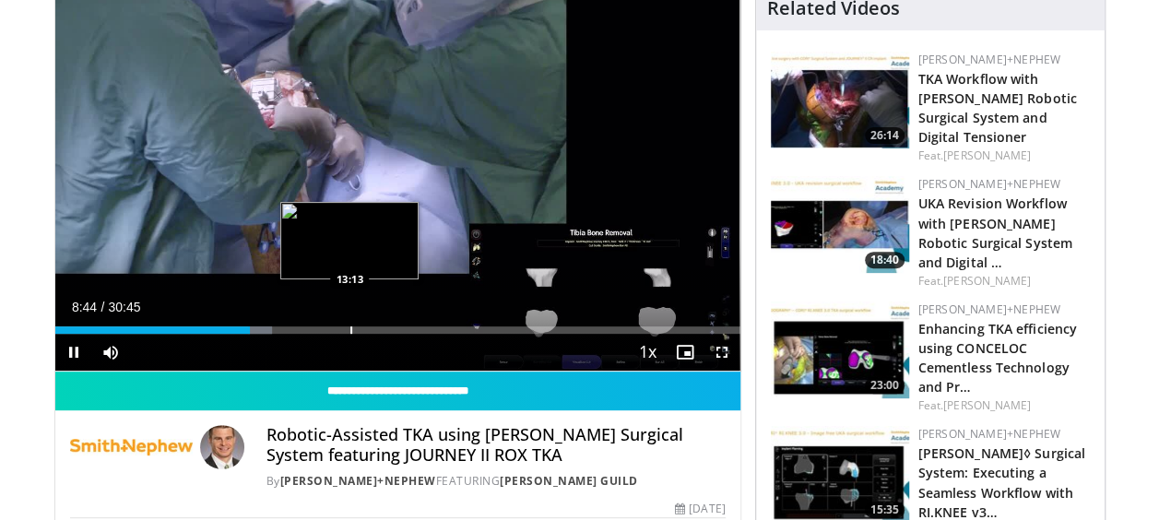
click at [350, 329] on div "Progress Bar" at bounding box center [351, 329] width 2 height 7
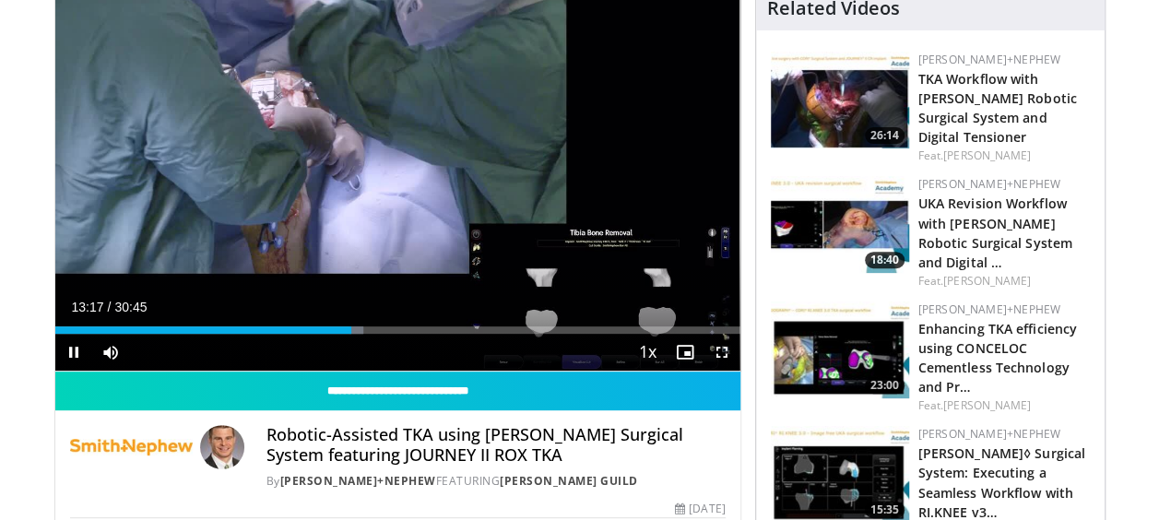
click at [411, 334] on div "Current Time 13:17 / Duration 30:45 Pause Skip Backward Skip Forward Mute Loade…" at bounding box center [397, 352] width 685 height 37
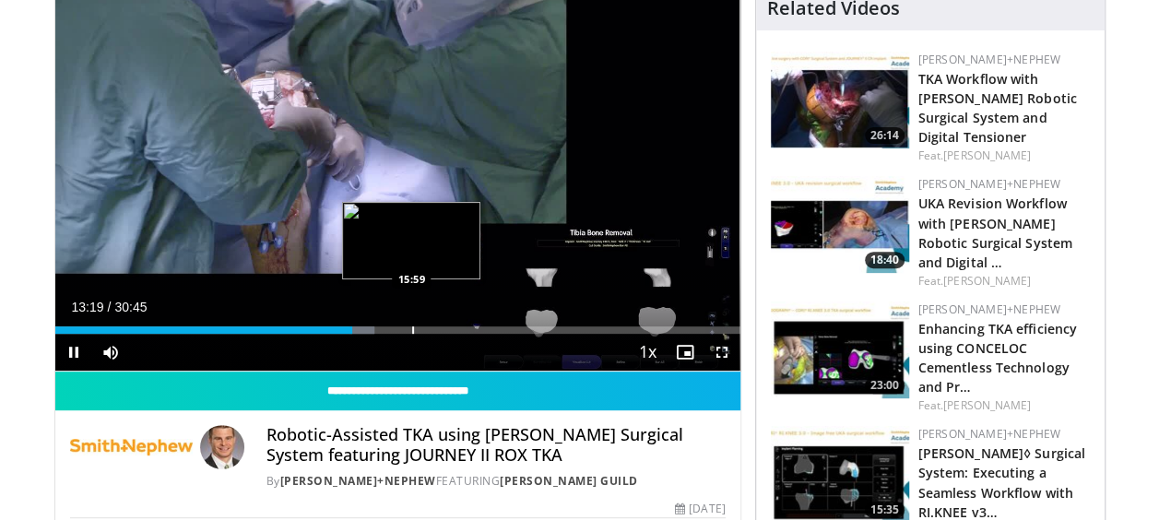
click at [414, 332] on div "Progress Bar" at bounding box center [413, 329] width 2 height 7
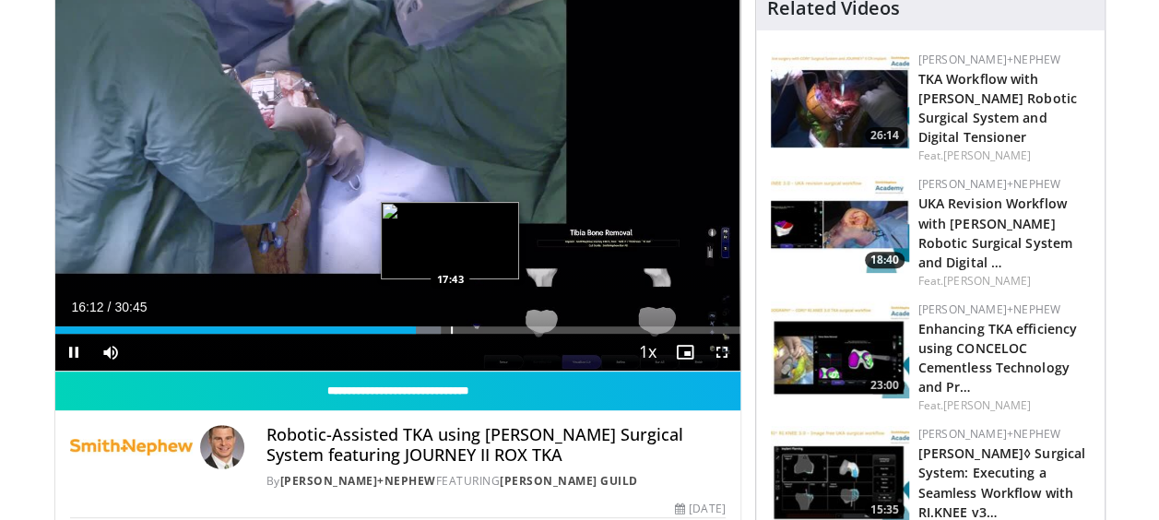
click at [450, 328] on video-js "**********" at bounding box center [397, 178] width 685 height 385
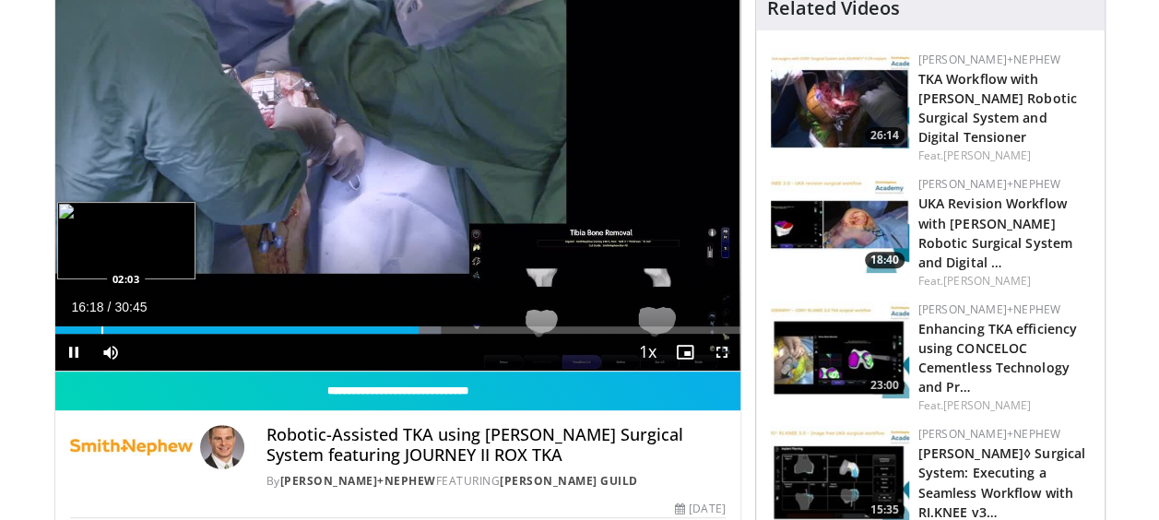
click at [101, 330] on div "Progress Bar" at bounding box center [102, 329] width 2 height 7
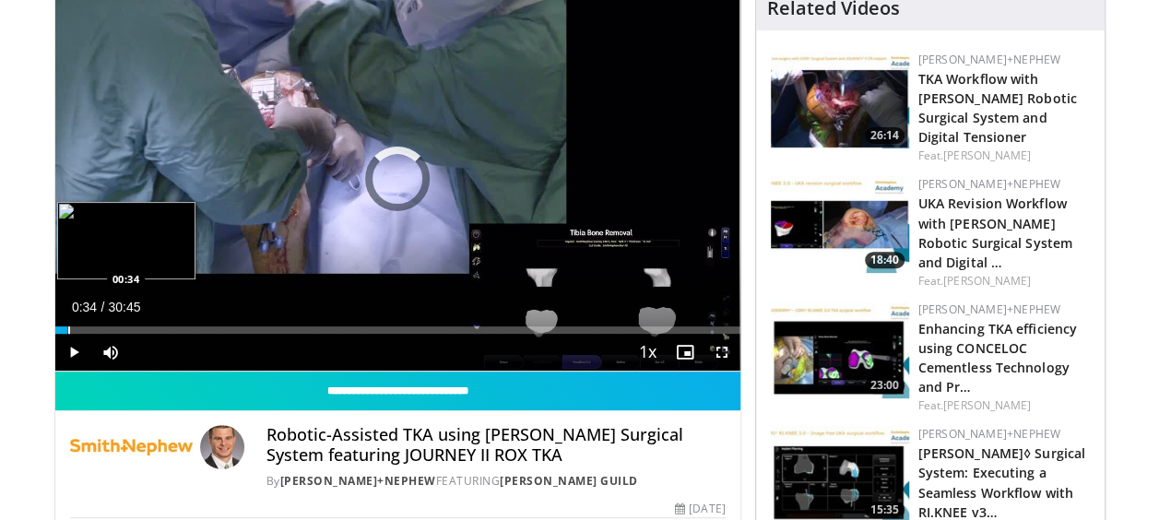
click at [66, 325] on div "Loaded : 0.00% 02:05 00:34" at bounding box center [397, 325] width 685 height 18
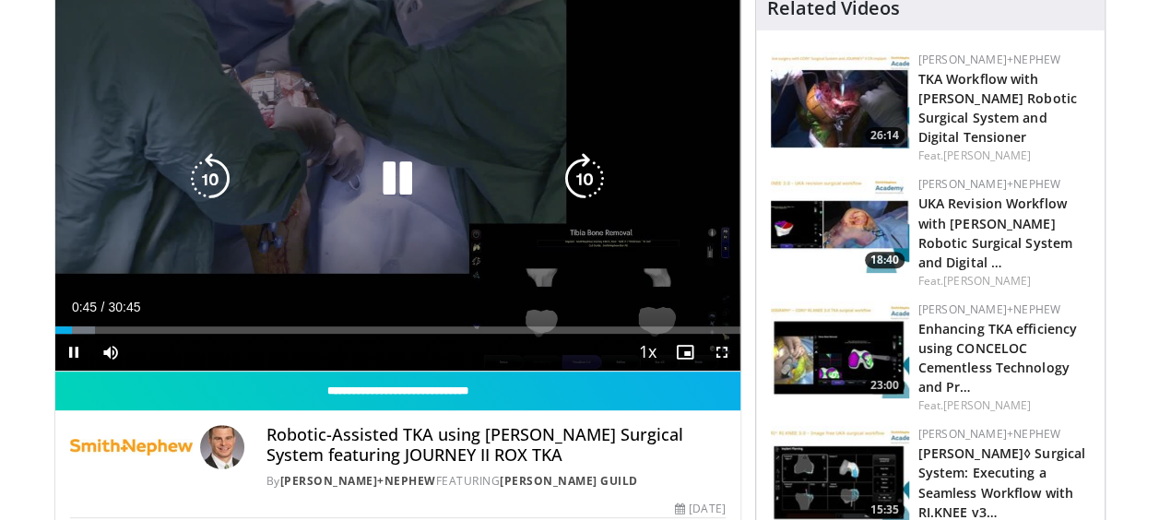
click at [124, 284] on div "10 seconds Tap to unmute" at bounding box center [397, 178] width 685 height 384
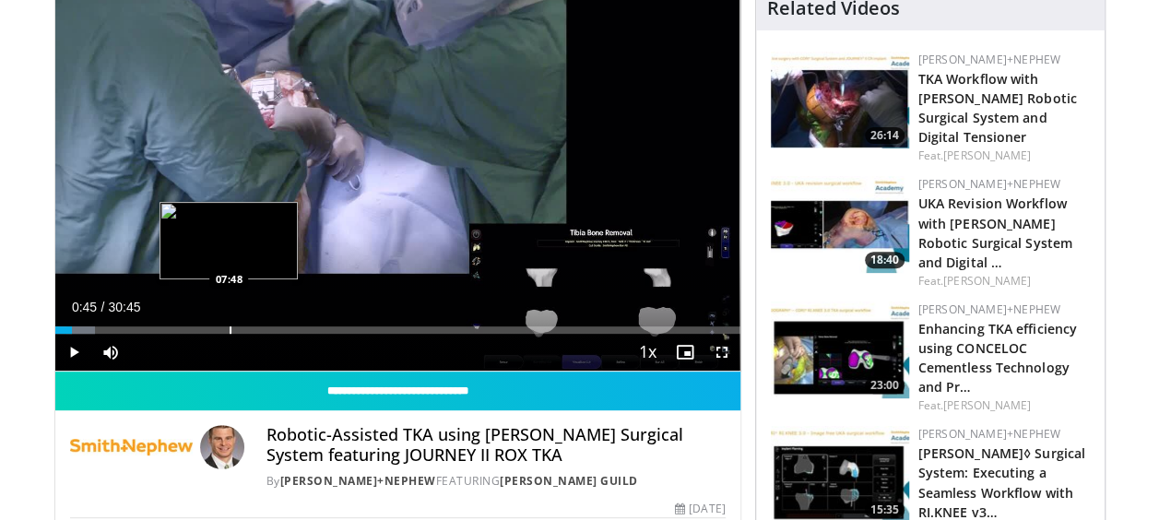
click at [231, 328] on div "Progress Bar" at bounding box center [231, 329] width 2 height 7
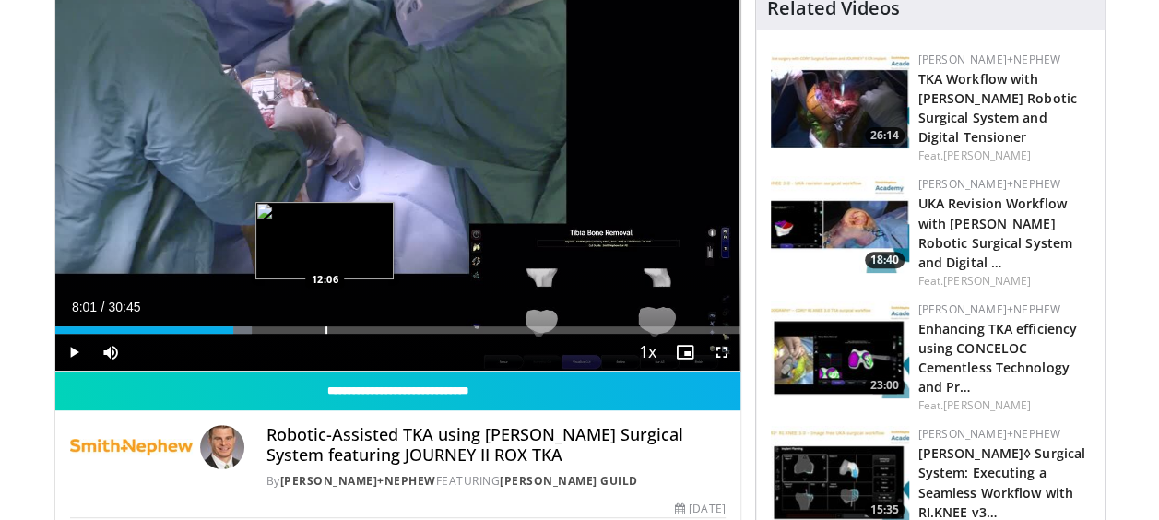
click at [325, 333] on div "Progress Bar" at bounding box center [326, 329] width 2 height 7
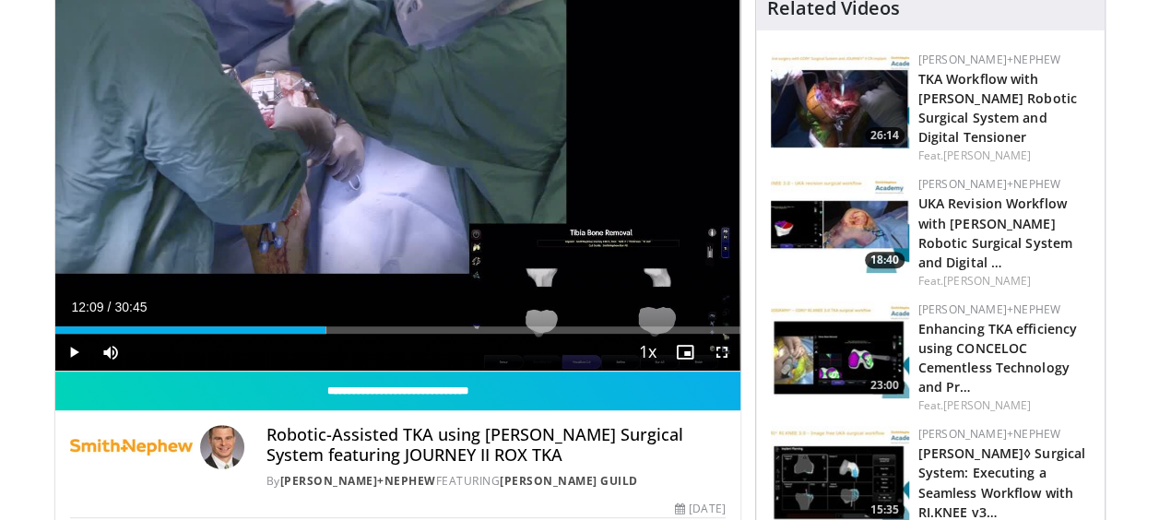
click at [384, 336] on div "Current Time 12:09 / Duration 30:45 Play Skip Backward Skip Forward Mute Loaded…" at bounding box center [397, 352] width 685 height 37
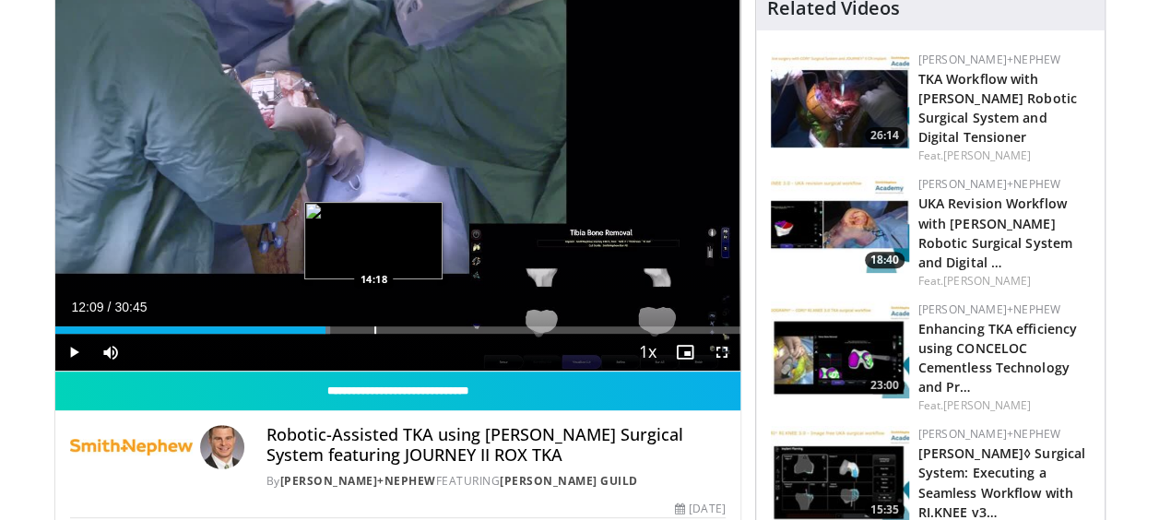
click at [374, 326] on div "Progress Bar" at bounding box center [375, 329] width 2 height 7
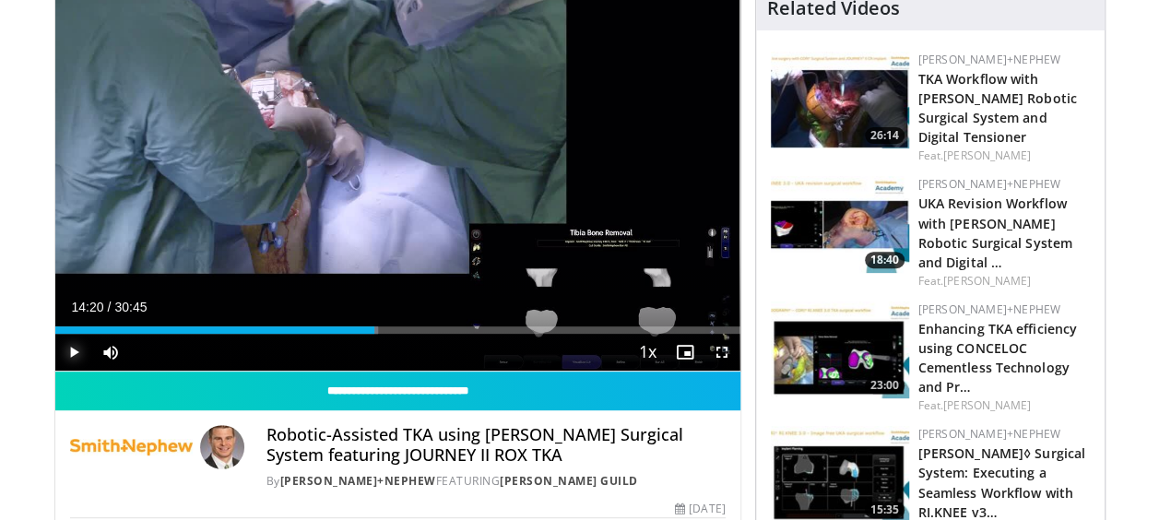
click at [64, 355] on span "Video Player" at bounding box center [73, 352] width 37 height 37
click at [730, 354] on span "Video Player" at bounding box center [721, 352] width 37 height 37
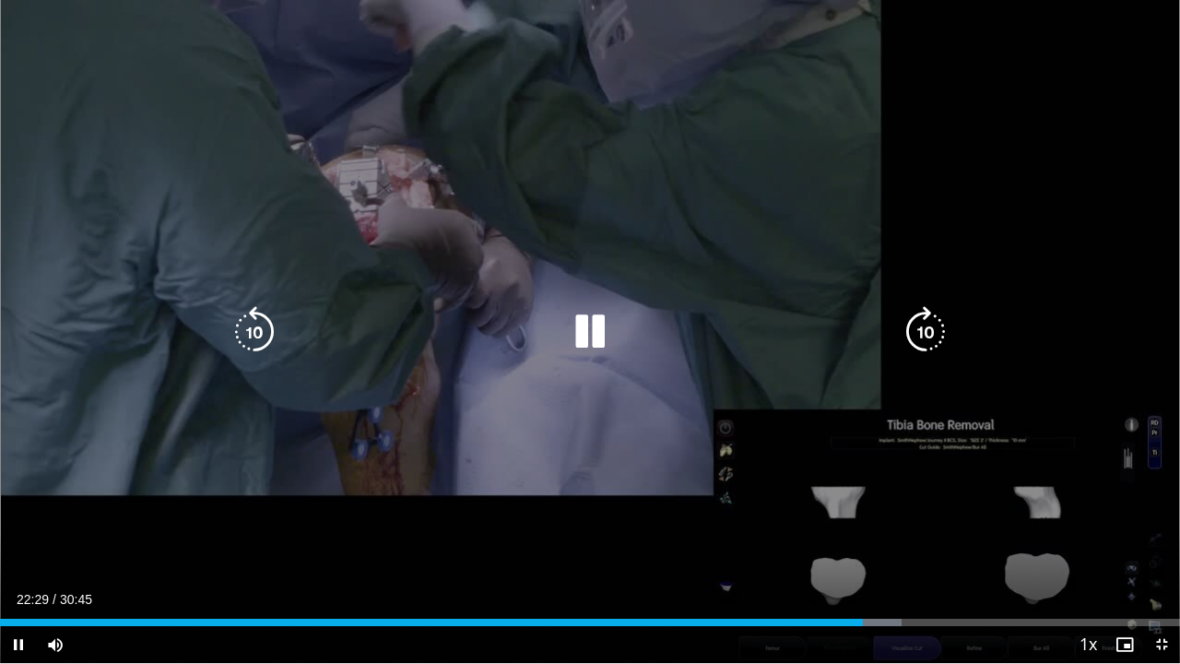
click at [584, 345] on icon "Video Player" at bounding box center [590, 332] width 52 height 52
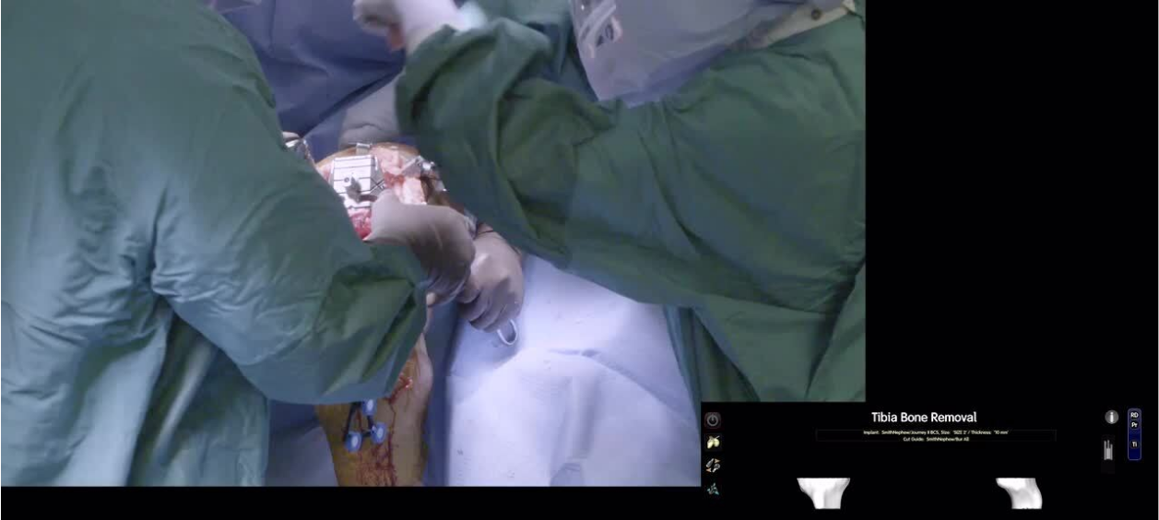
scroll to position [242, 0]
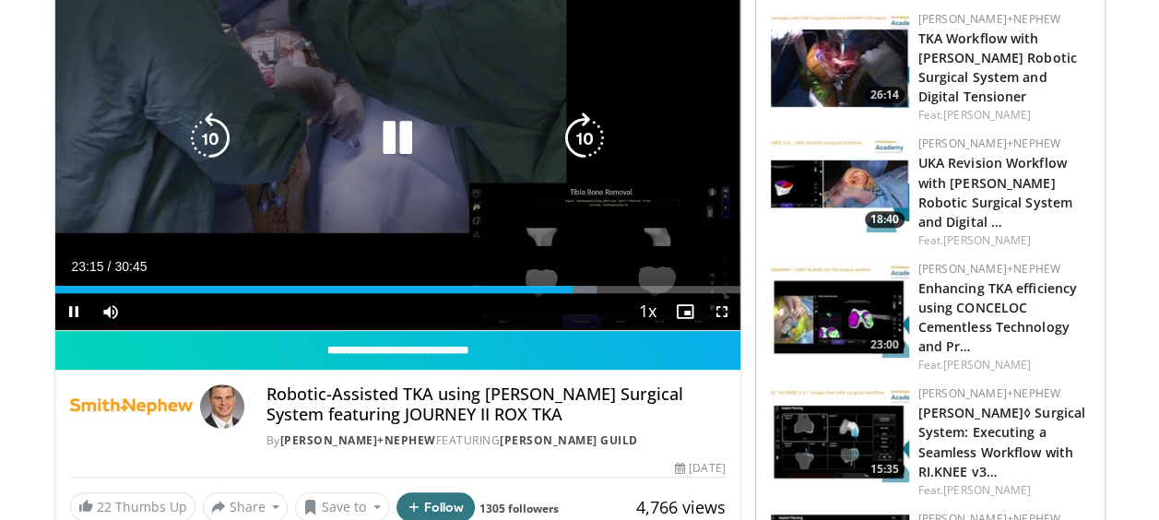
click at [413, 177] on div "10 seconds Tap to unmute" at bounding box center [397, 138] width 685 height 384
